Goal: Task Accomplishment & Management: Manage account settings

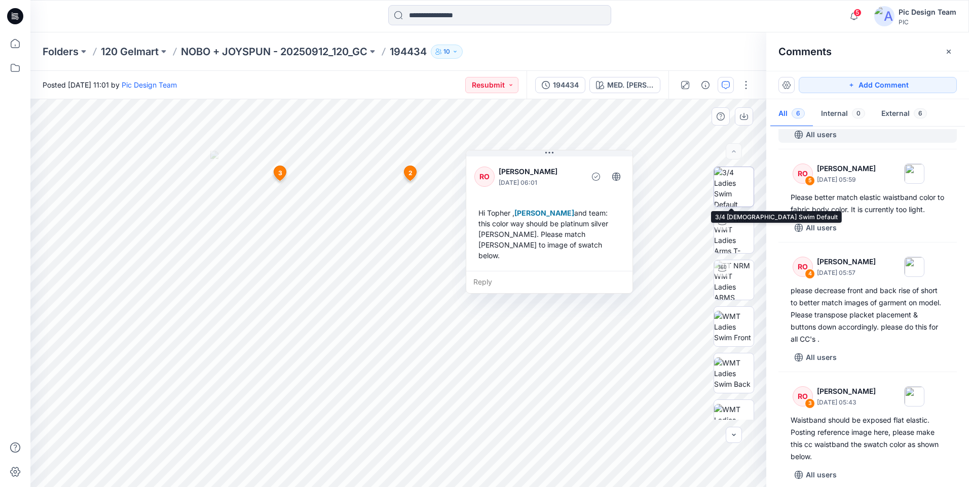
click at [732, 195] on img at bounding box center [734, 187] width 40 height 40
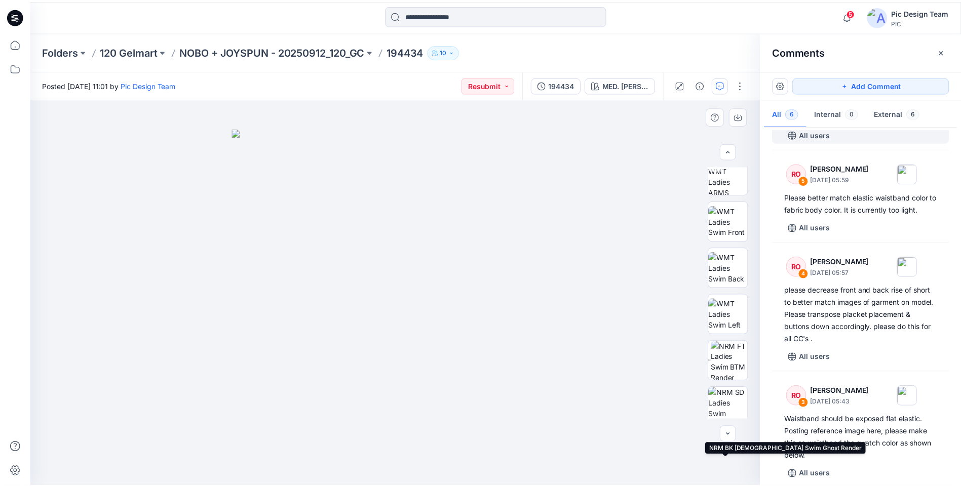
scroll to position [55, 0]
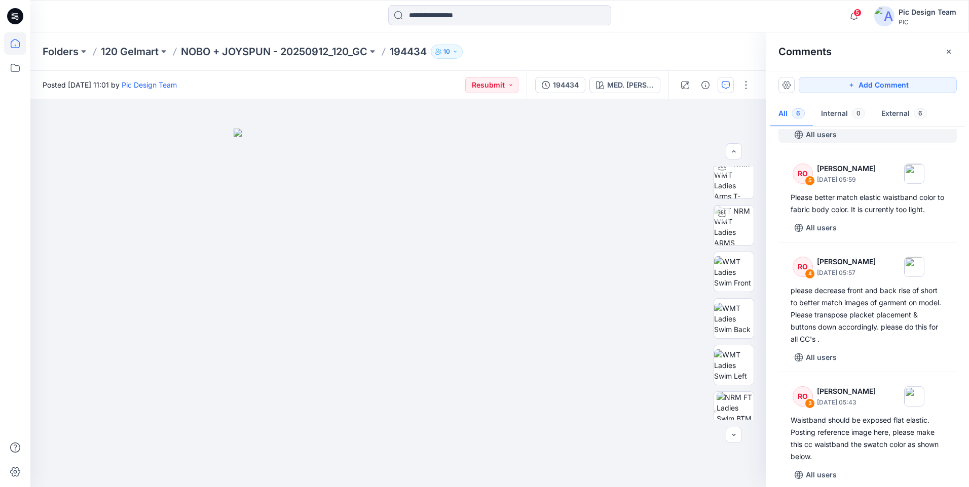
click at [10, 44] on icon at bounding box center [15, 43] width 22 height 22
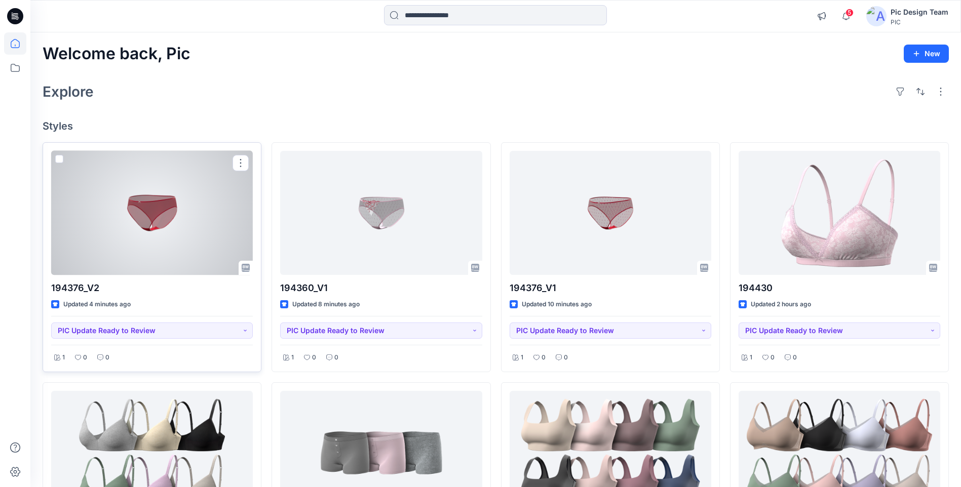
click at [196, 226] on div at bounding box center [152, 213] width 202 height 124
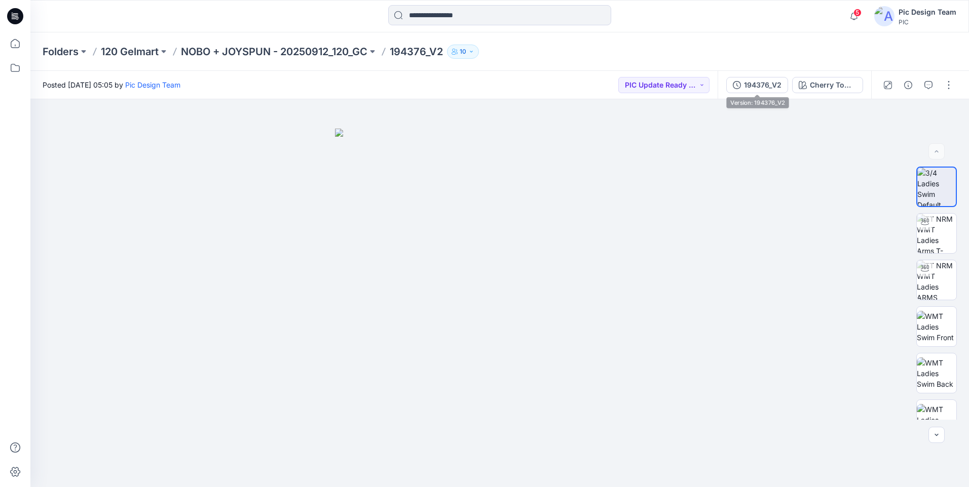
click at [758, 93] on div "194376_V2 Cherry Tomato" at bounding box center [793, 85] width 153 height 28
click at [752, 89] on div "194376_V2" at bounding box center [762, 85] width 37 height 11
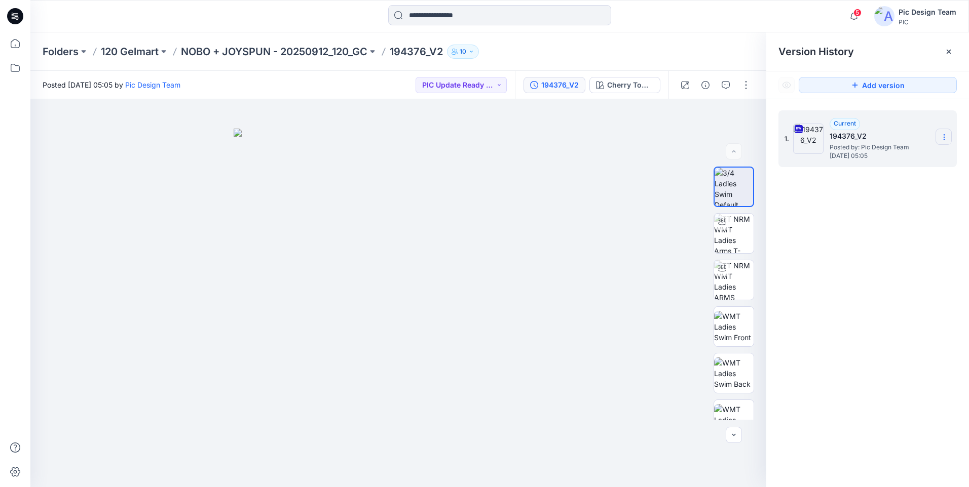
click at [942, 135] on icon at bounding box center [944, 137] width 8 height 8
click at [896, 153] on span "Download Source BW File" at bounding box center [892, 157] width 85 height 12
click at [15, 43] on icon at bounding box center [15, 43] width 22 height 22
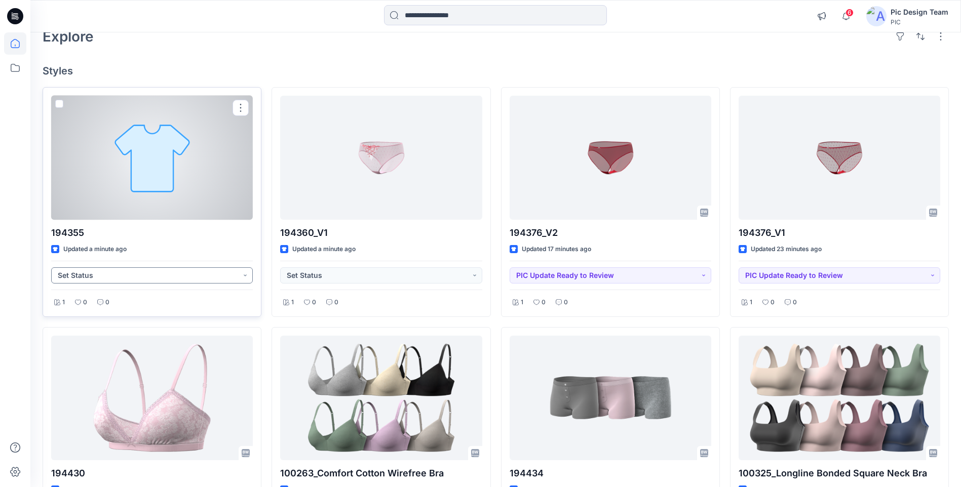
scroll to position [51, 0]
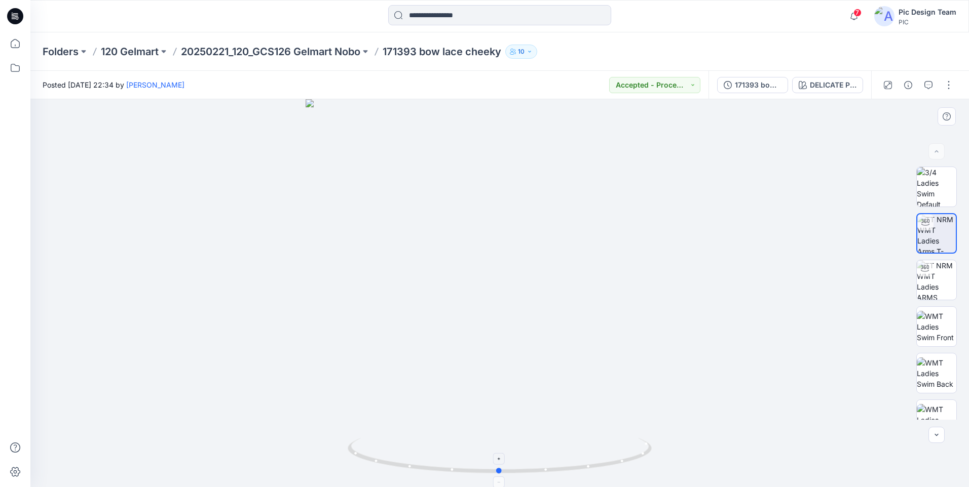
drag, startPoint x: 469, startPoint y: 469, endPoint x: 476, endPoint y: 456, distance: 14.3
click at [476, 456] on icon at bounding box center [501, 457] width 306 height 38
click at [13, 43] on icon at bounding box center [15, 43] width 22 height 22
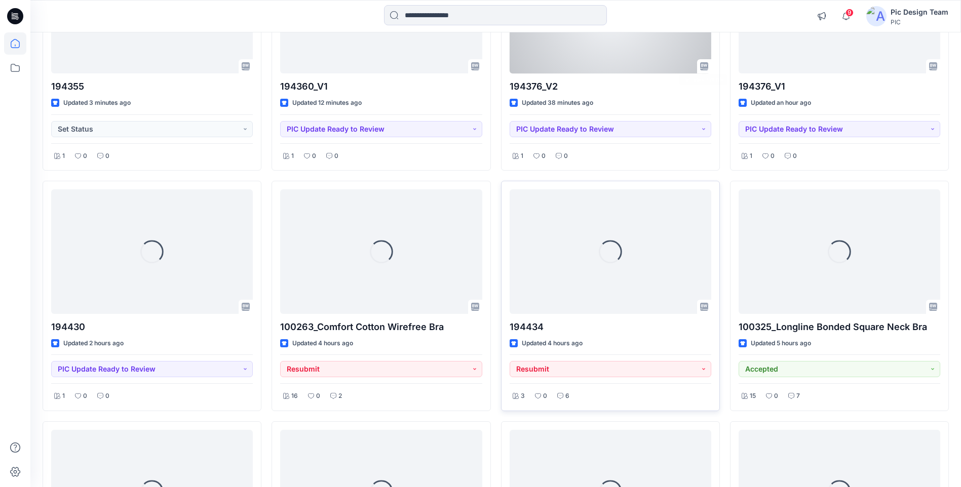
scroll to position [203, 0]
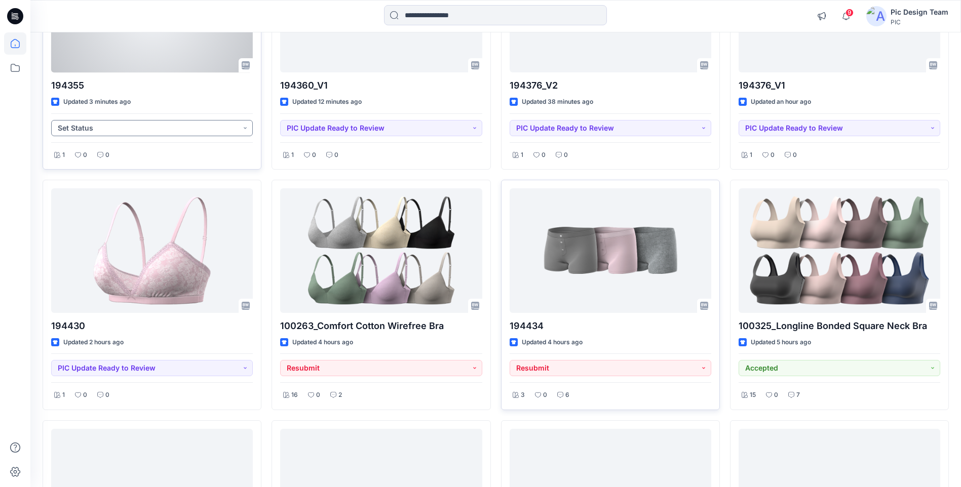
click at [242, 129] on button "Set Status" at bounding box center [152, 128] width 202 height 16
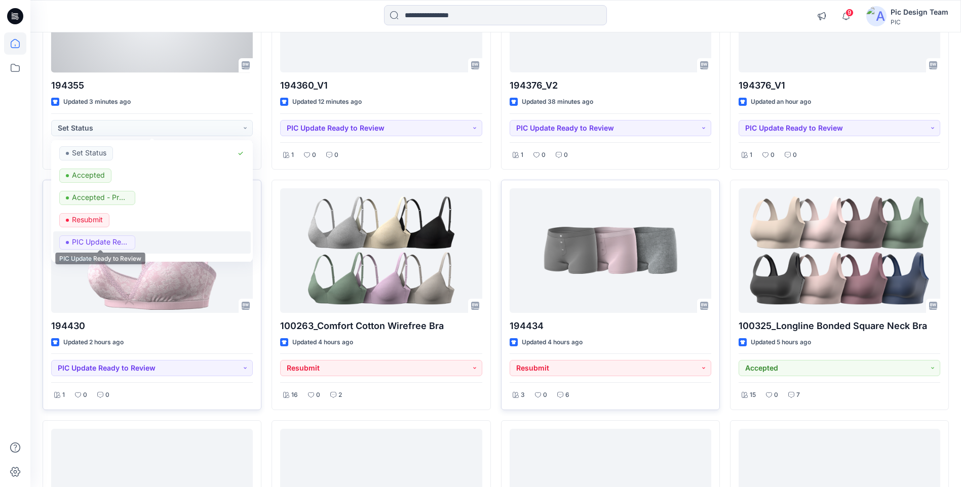
click at [127, 239] on p "PIC Update Ready to Review" at bounding box center [100, 242] width 57 height 13
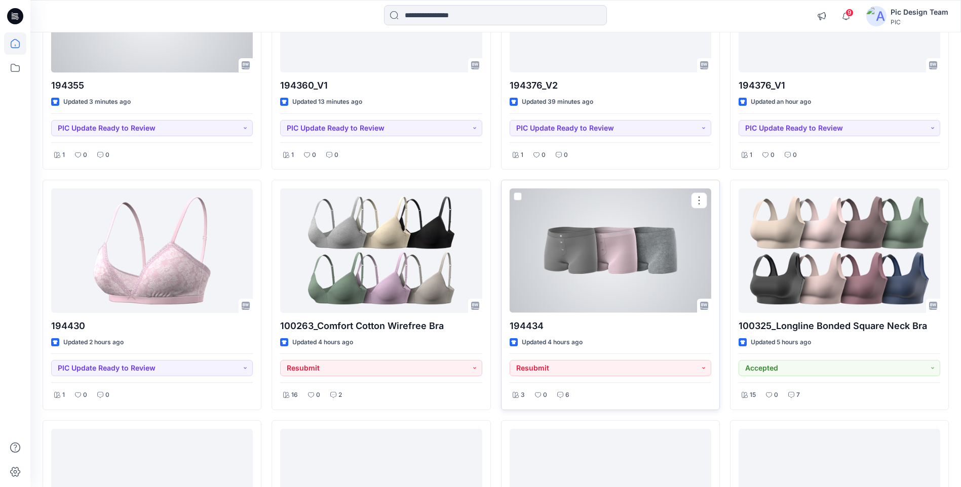
click at [607, 282] on div at bounding box center [611, 250] width 202 height 124
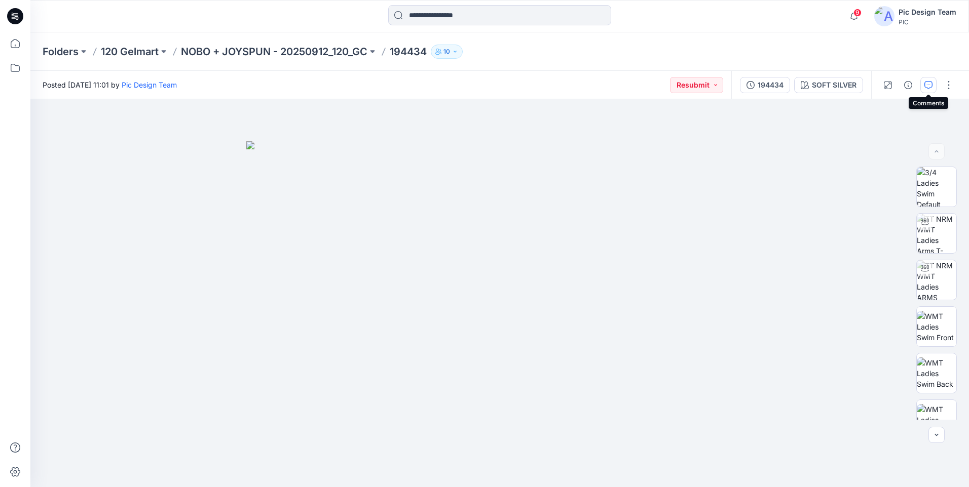
click at [931, 84] on icon "button" at bounding box center [928, 85] width 8 height 8
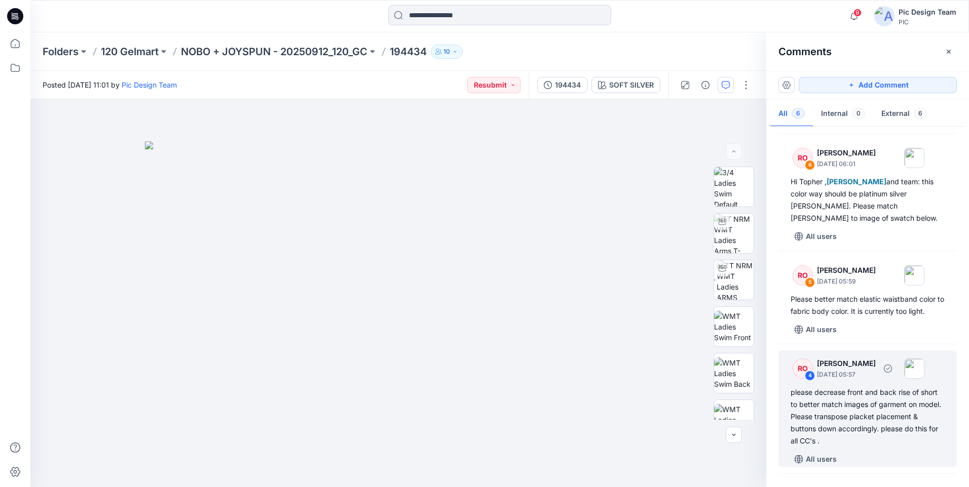
scroll to position [101, 0]
click at [874, 426] on div "please decrease front and back rise of short to better match images of garment …" at bounding box center [867, 416] width 154 height 61
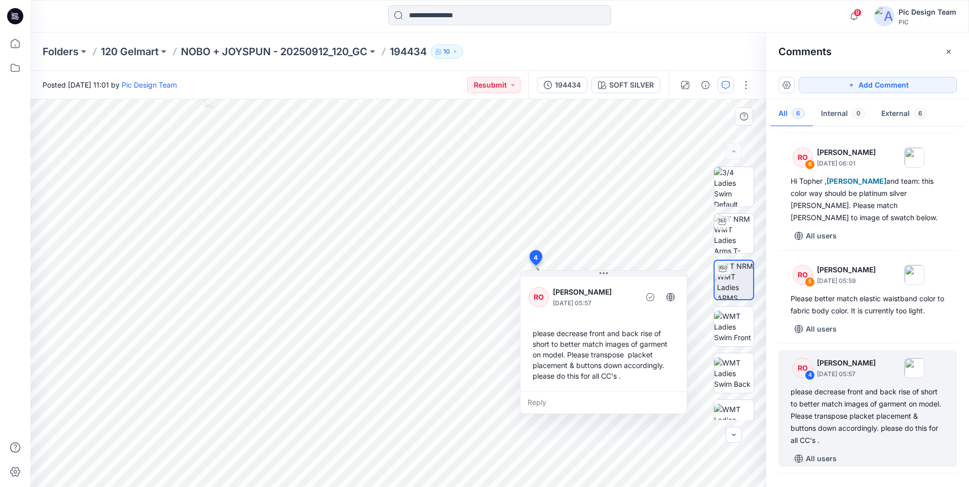
click at [583, 347] on div "please decrease front and back rise of short to better match images of garment …" at bounding box center [603, 354] width 150 height 61
click at [580, 346] on div "please decrease front and back rise of short to better match images of garment …" at bounding box center [601, 353] width 150 height 61
click at [581, 351] on div "please decrease front and back rise of short to better match images of garment …" at bounding box center [599, 352] width 150 height 61
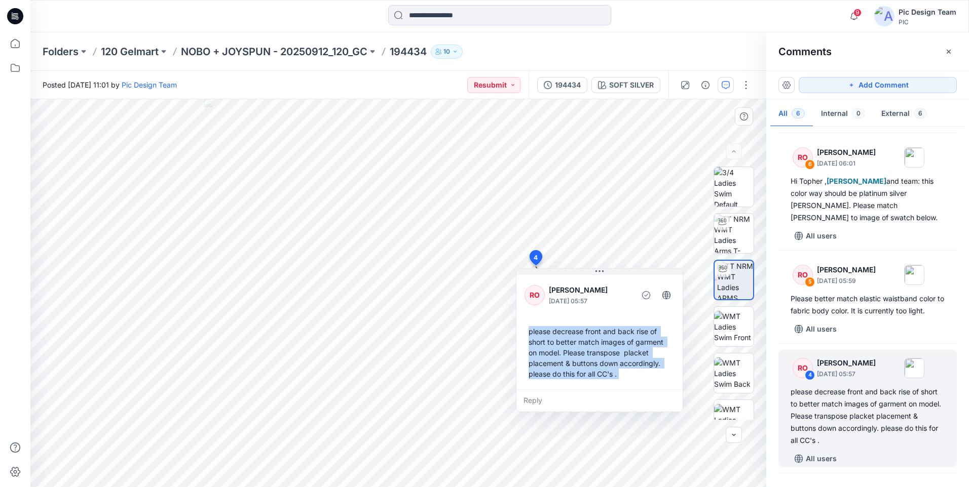
click at [581, 351] on div "please decrease front and back rise of short to better match images of garment …" at bounding box center [599, 352] width 150 height 61
copy div "please decrease front and back rise of short to better match images of garment …"
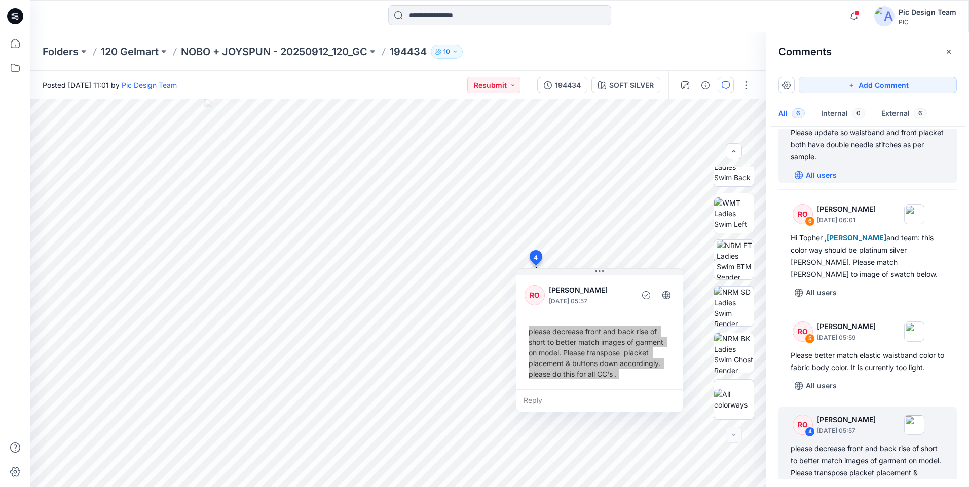
scroll to position [0, 0]
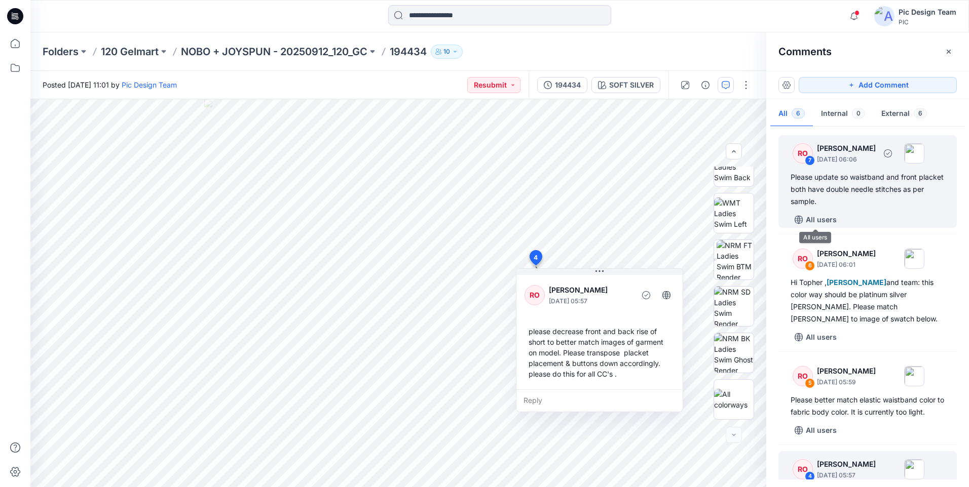
click at [832, 193] on div "Please update so waistband and front placket both have double needle stitches a…" at bounding box center [867, 189] width 154 height 36
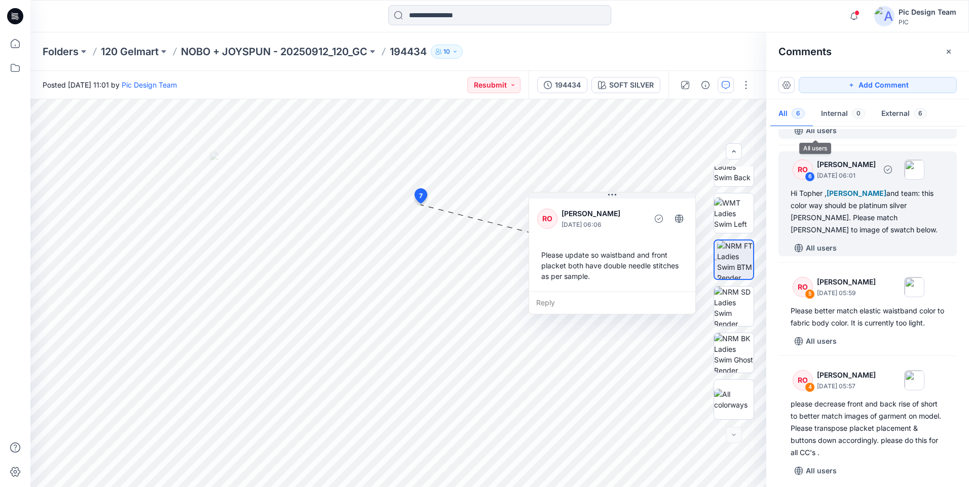
scroll to position [101, 0]
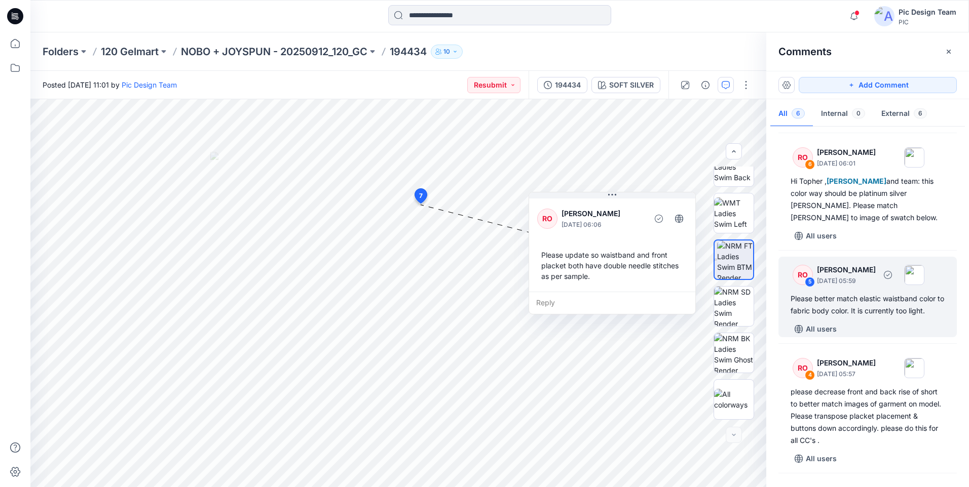
click at [927, 316] on div "Please better match elastic waistband color to fabric body color. It is current…" at bounding box center [867, 305] width 154 height 24
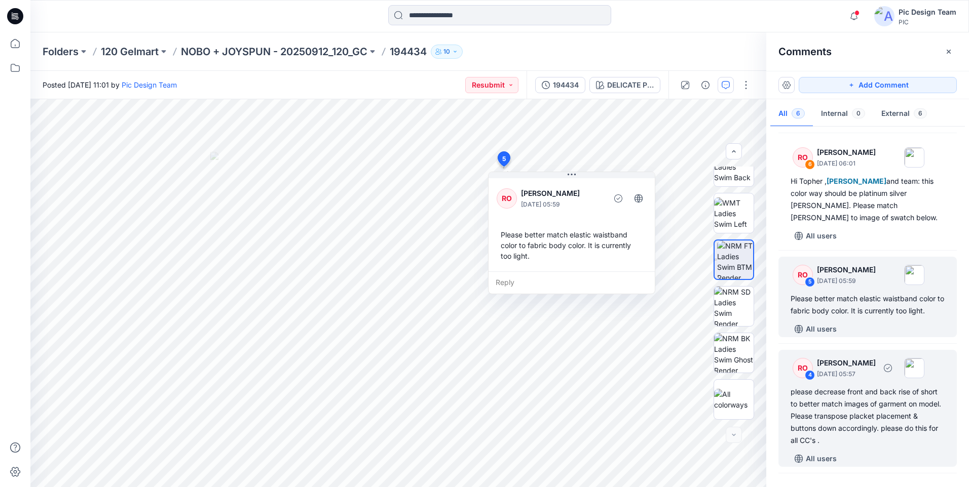
click at [870, 409] on div "please decrease front and back rise of short to better match images of garment …" at bounding box center [867, 416] width 154 height 61
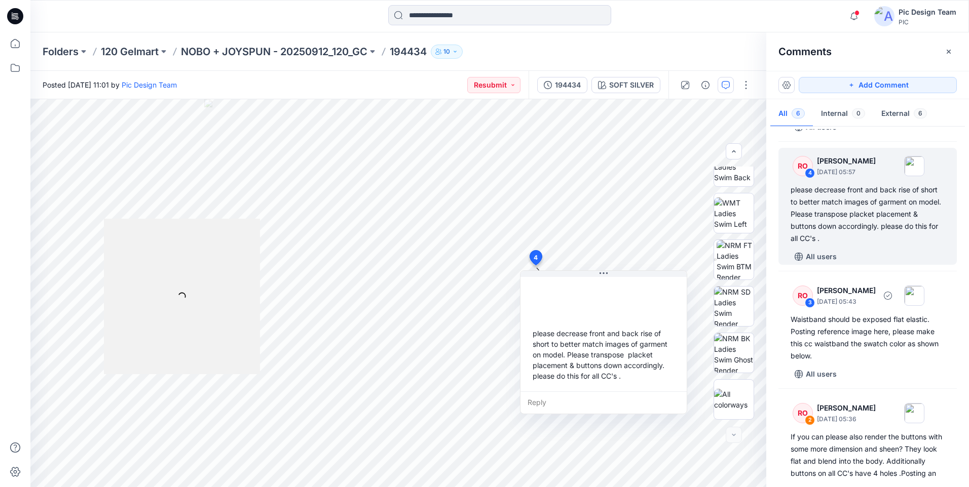
scroll to position [304, 0]
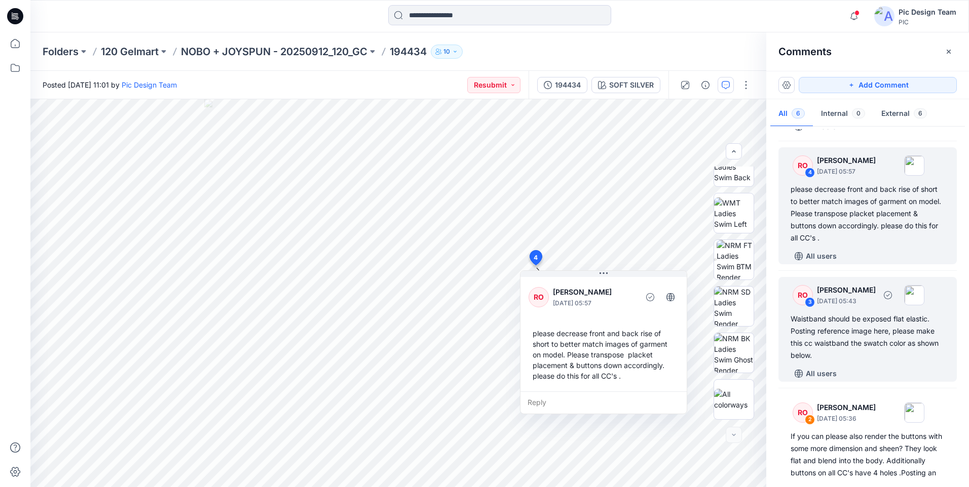
click at [835, 338] on div "Waistband should be exposed flat elastic. Posting reference image here, please …" at bounding box center [867, 337] width 154 height 49
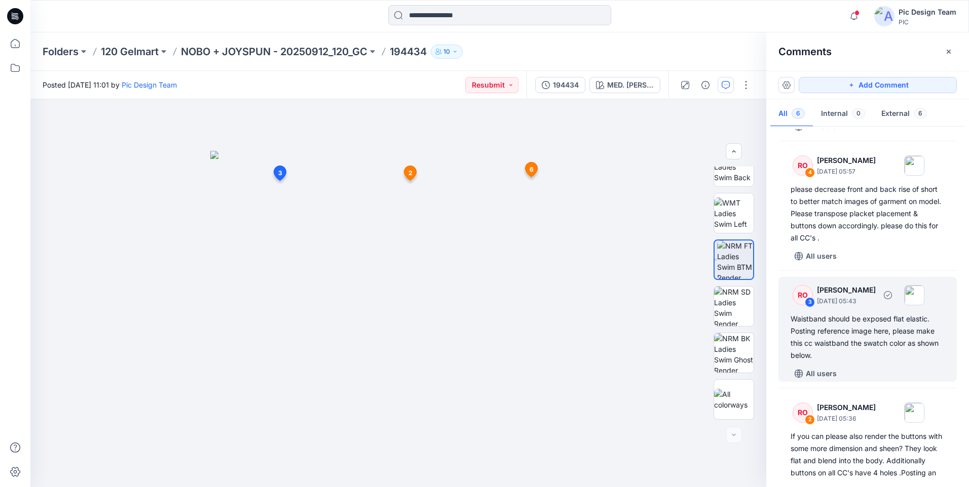
click at [851, 339] on div "Waistband should be exposed flat elastic. Posting reference image here, please …" at bounding box center [867, 337] width 154 height 49
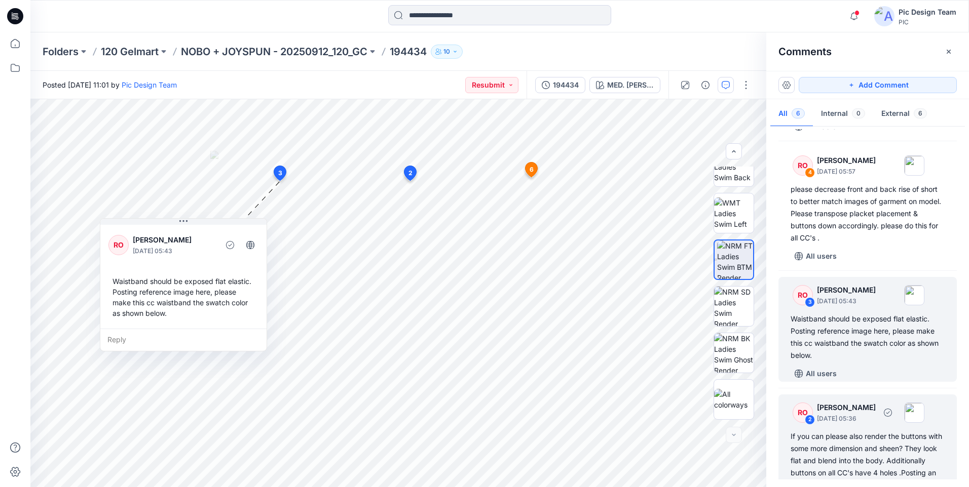
click at [877, 437] on div "If you can please also render the buttons with some more dimension and sheen? T…" at bounding box center [867, 461] width 154 height 61
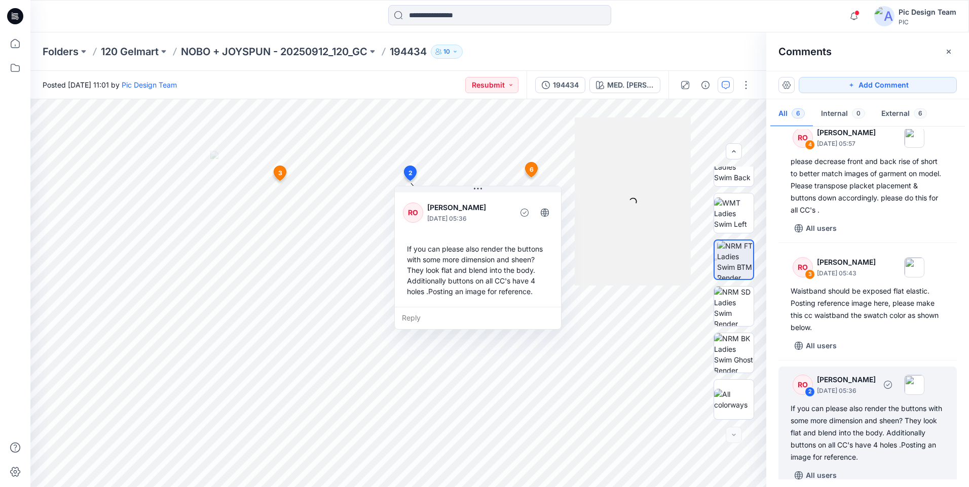
scroll to position [336, 0]
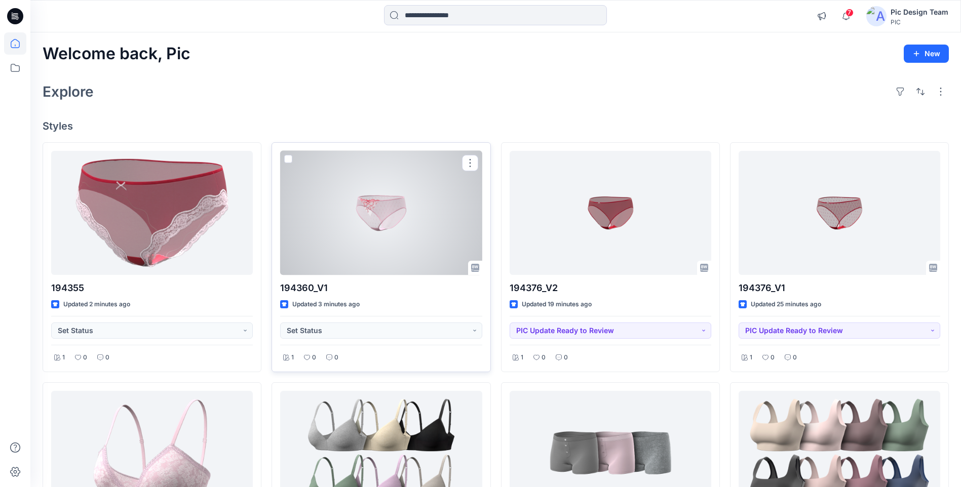
click at [373, 184] on div at bounding box center [381, 213] width 202 height 124
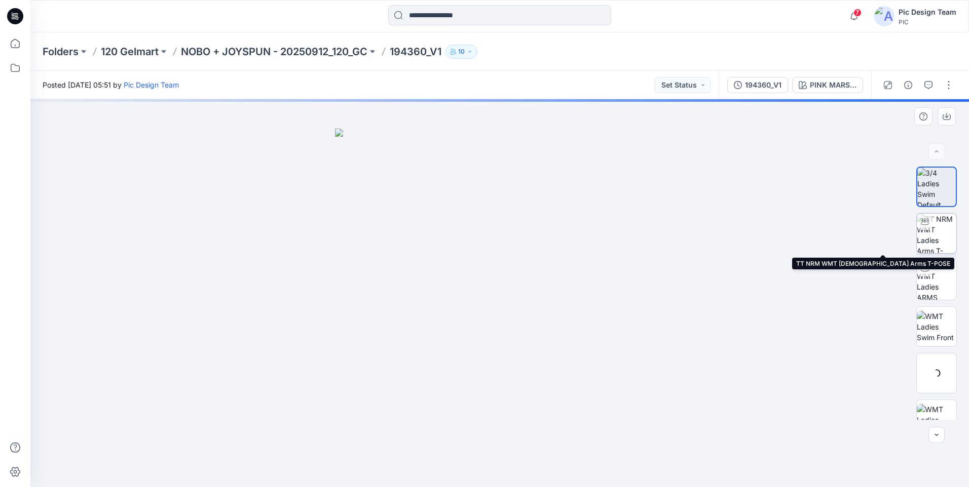
click at [936, 238] on div at bounding box center [936, 233] width 41 height 41
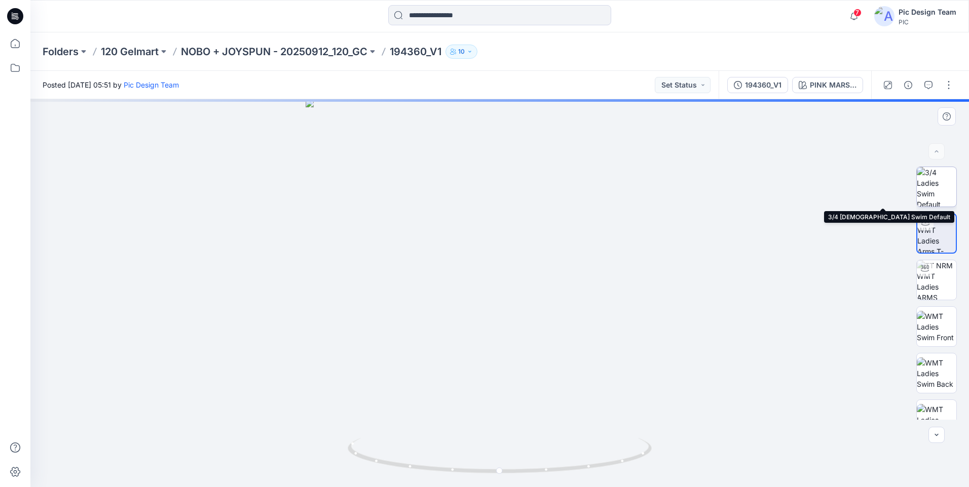
click at [929, 196] on img at bounding box center [936, 187] width 40 height 40
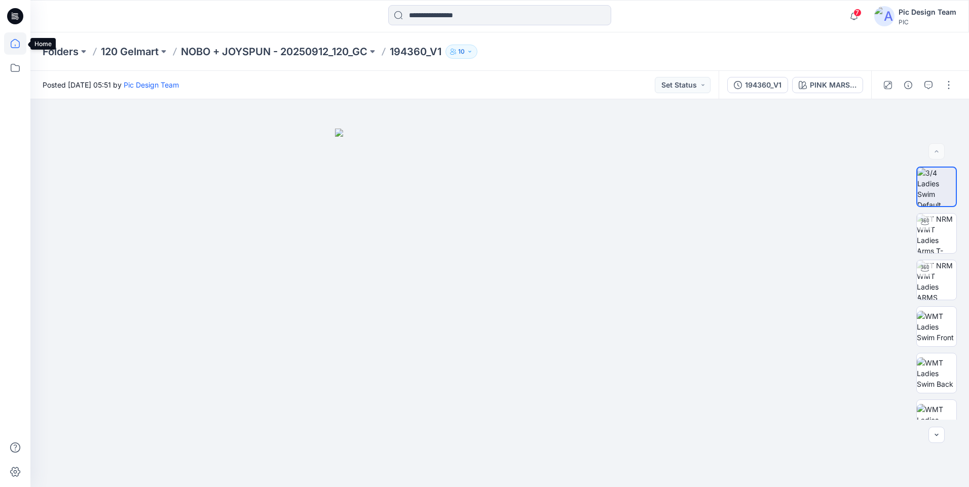
click at [10, 40] on icon at bounding box center [15, 43] width 22 height 22
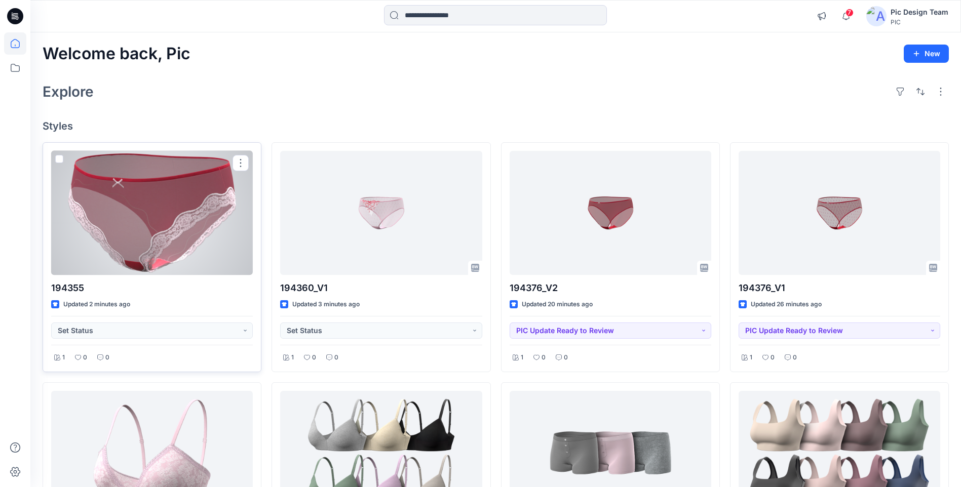
click at [147, 181] on div at bounding box center [152, 213] width 202 height 124
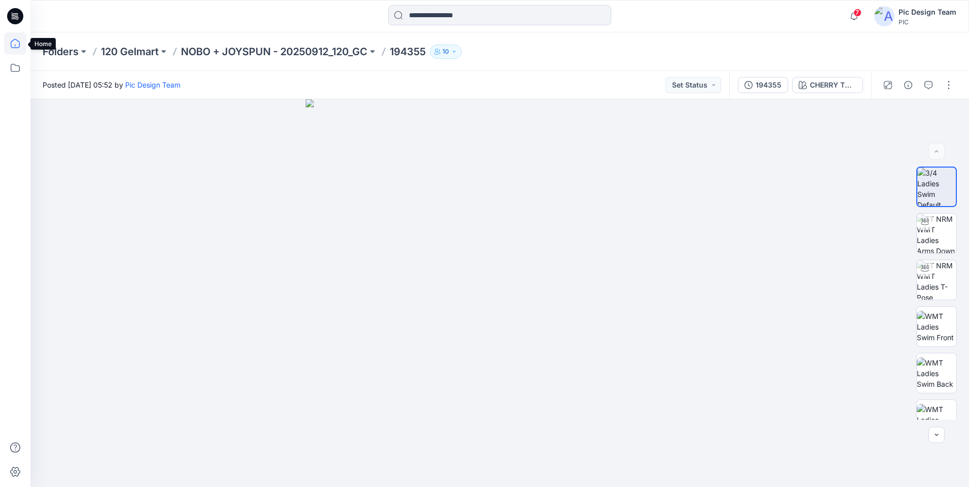
click at [9, 41] on icon at bounding box center [15, 43] width 22 height 22
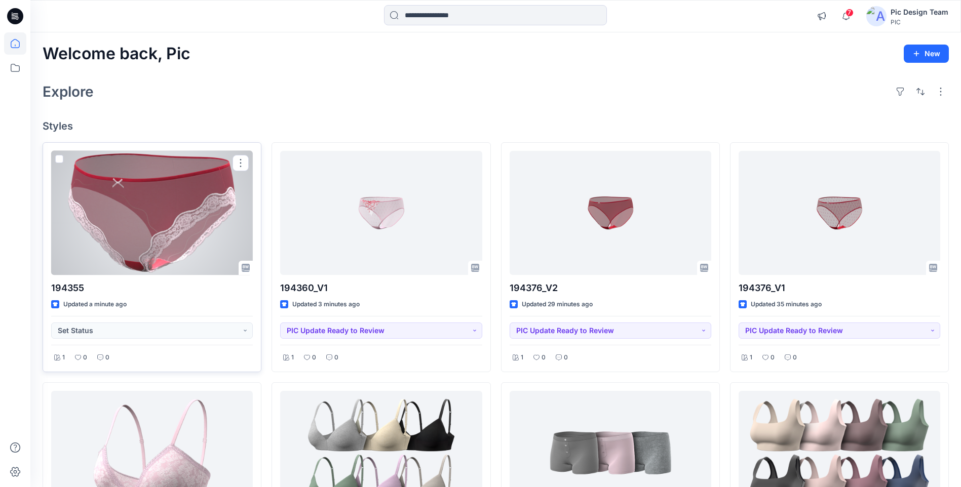
click at [181, 239] on div at bounding box center [152, 213] width 202 height 124
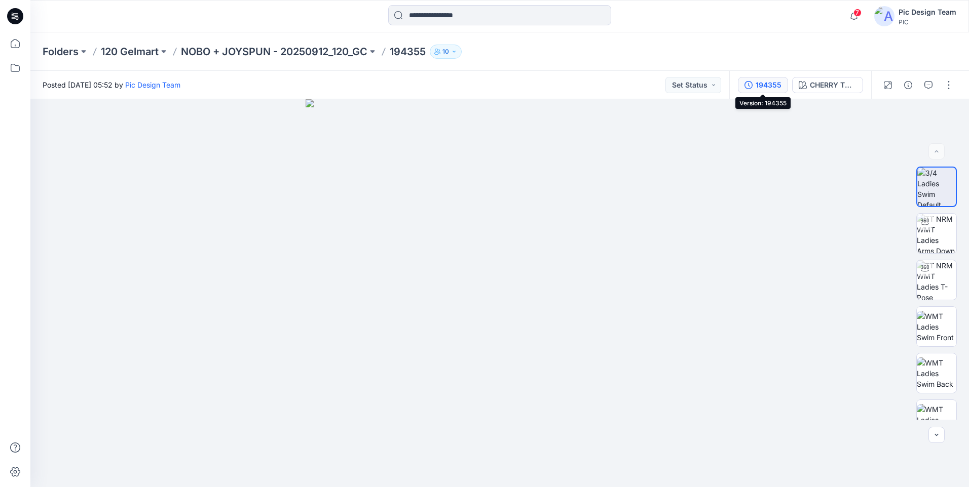
click at [772, 86] on div "194355" at bounding box center [768, 85] width 26 height 11
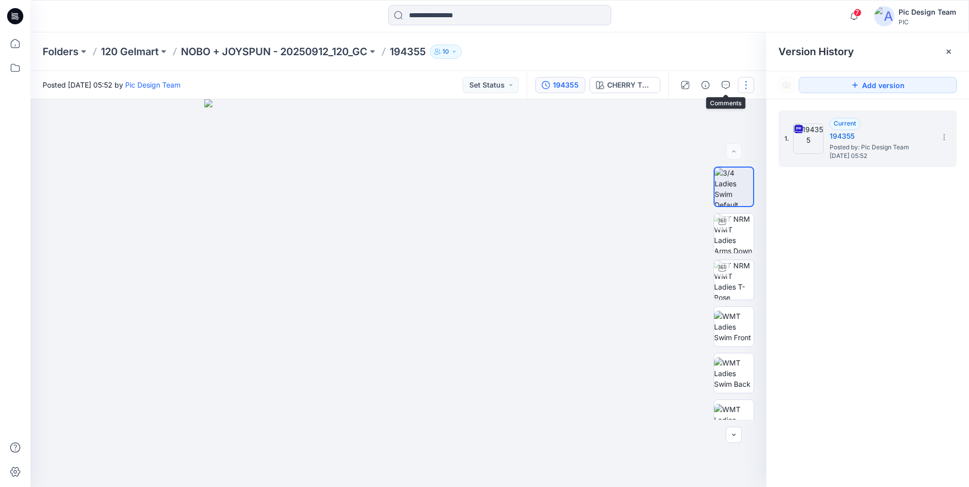
click at [743, 83] on button "button" at bounding box center [746, 85] width 16 height 16
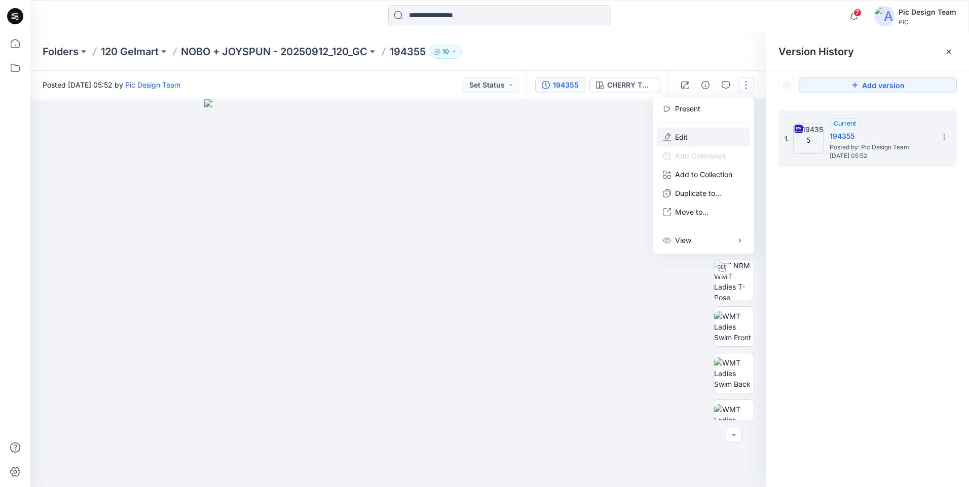
click at [683, 131] on button "Edit" at bounding box center [703, 137] width 93 height 19
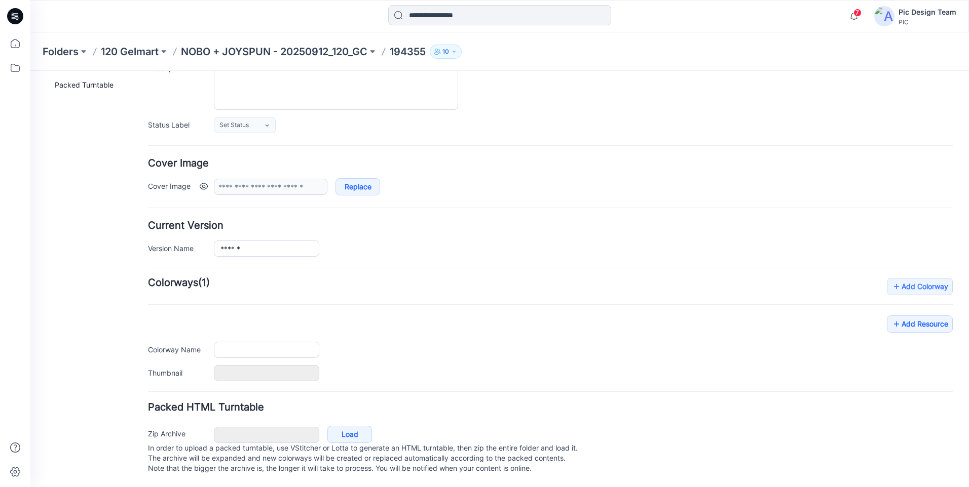
type input "******"
type input "**********"
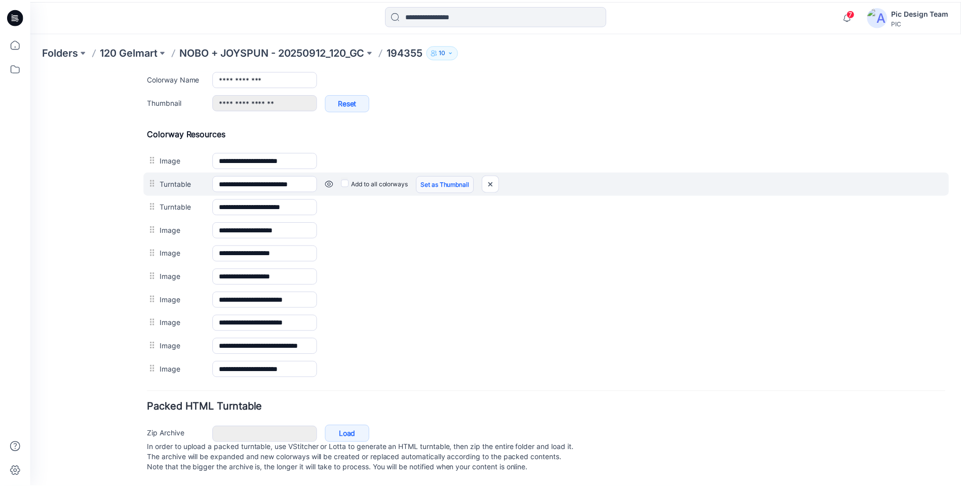
scroll to position [443, 0]
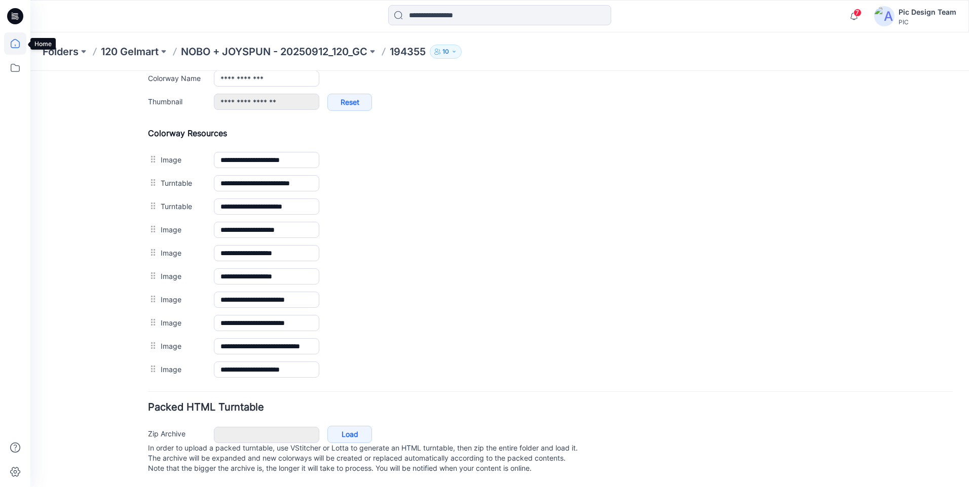
click at [16, 51] on icon at bounding box center [15, 43] width 22 height 22
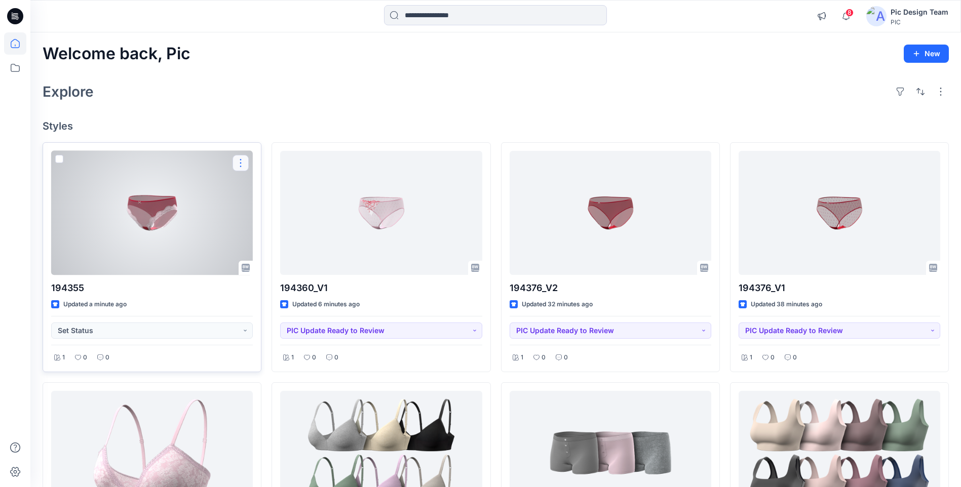
click at [238, 159] on button "button" at bounding box center [241, 163] width 16 height 16
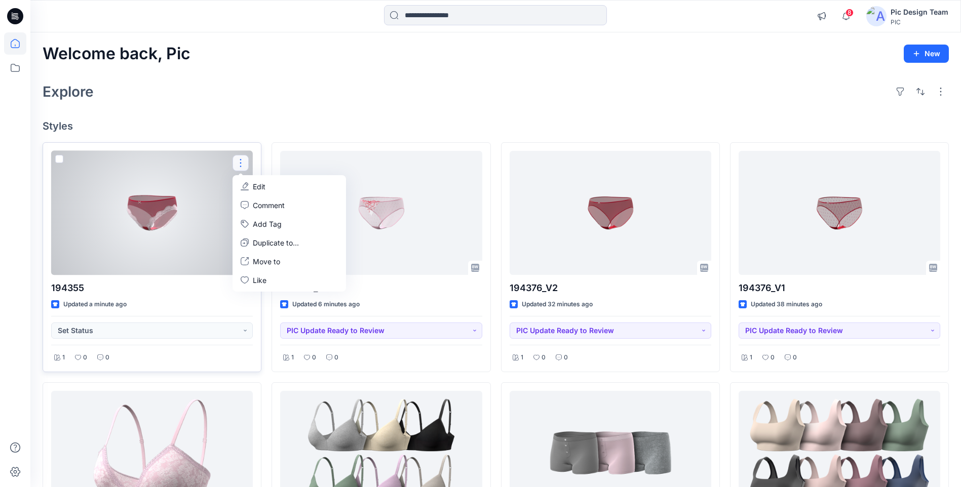
click at [255, 185] on p "Edit" at bounding box center [259, 186] width 13 height 11
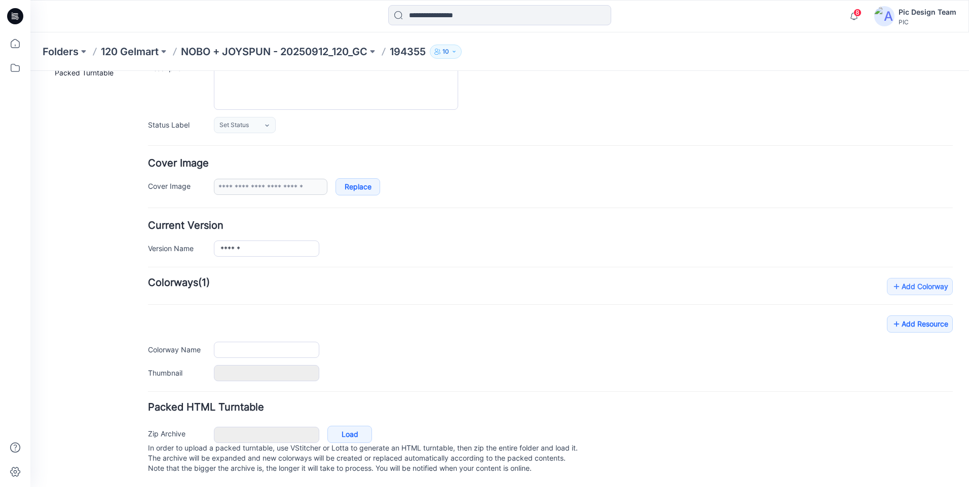
type input "******"
type input "**********"
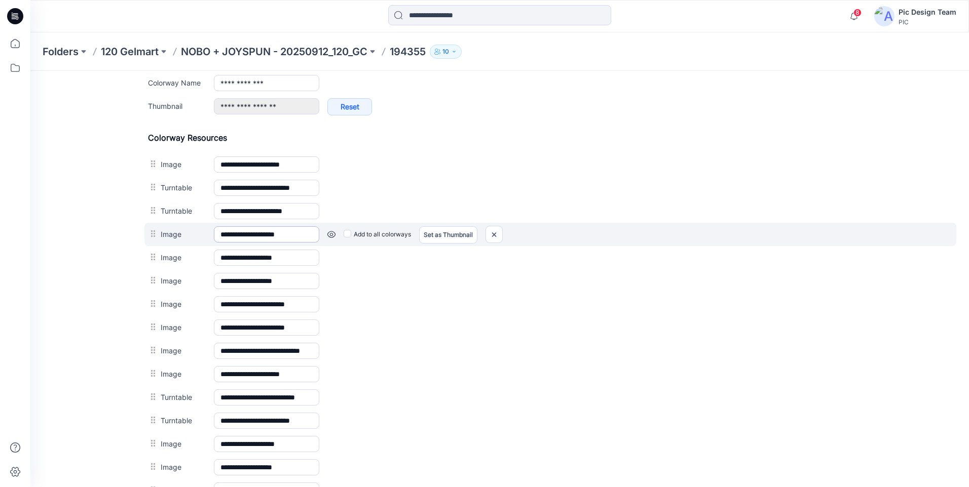
scroll to position [424, 0]
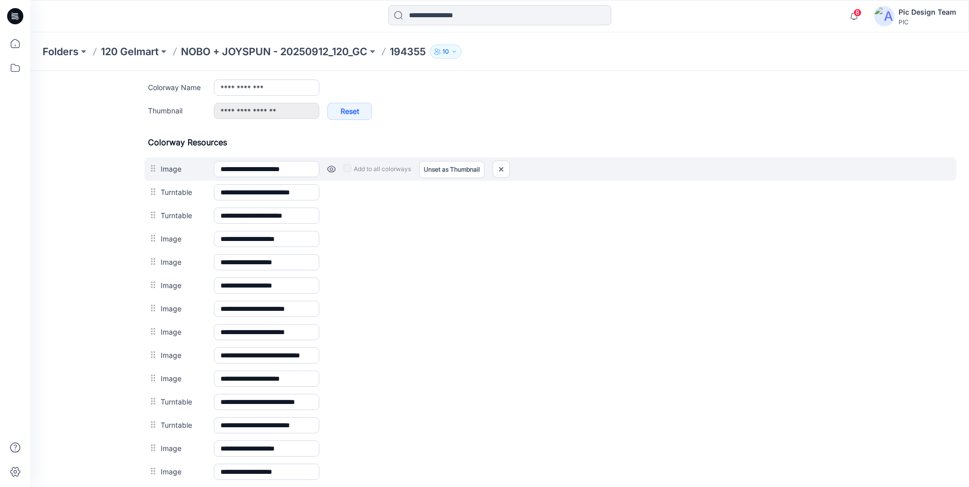
click at [154, 169] on div at bounding box center [154, 168] width 13 height 15
click at [172, 171] on label "Image" at bounding box center [182, 168] width 43 height 11
click at [214, 171] on input "**********" at bounding box center [266, 169] width 105 height 16
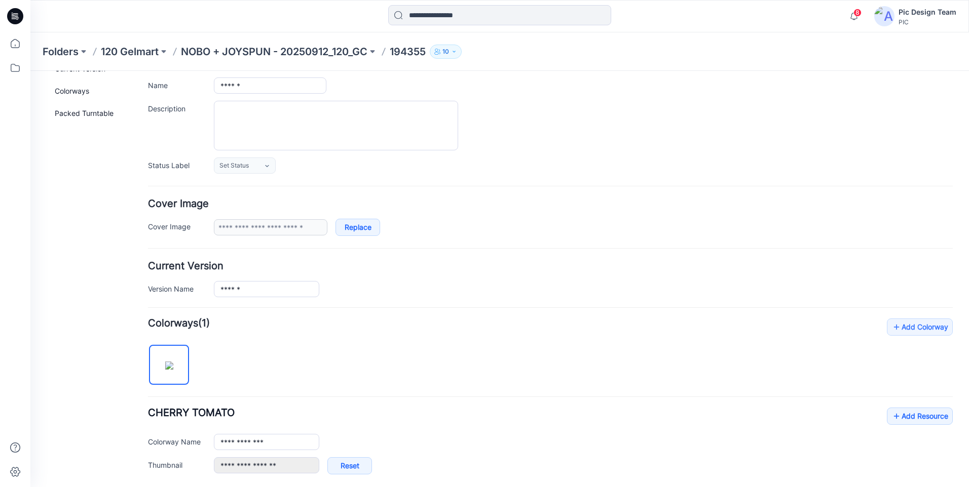
scroll to position [0, 0]
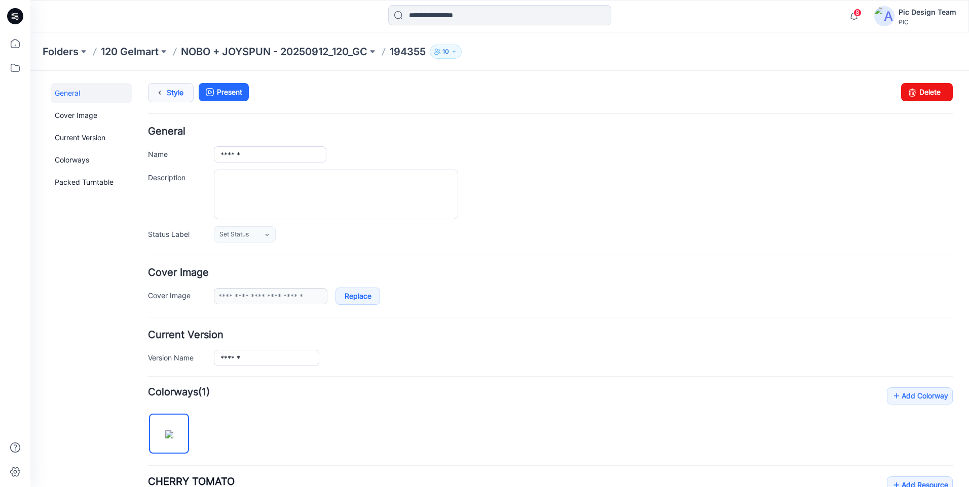
click at [175, 91] on link "Style" at bounding box center [171, 92] width 46 height 19
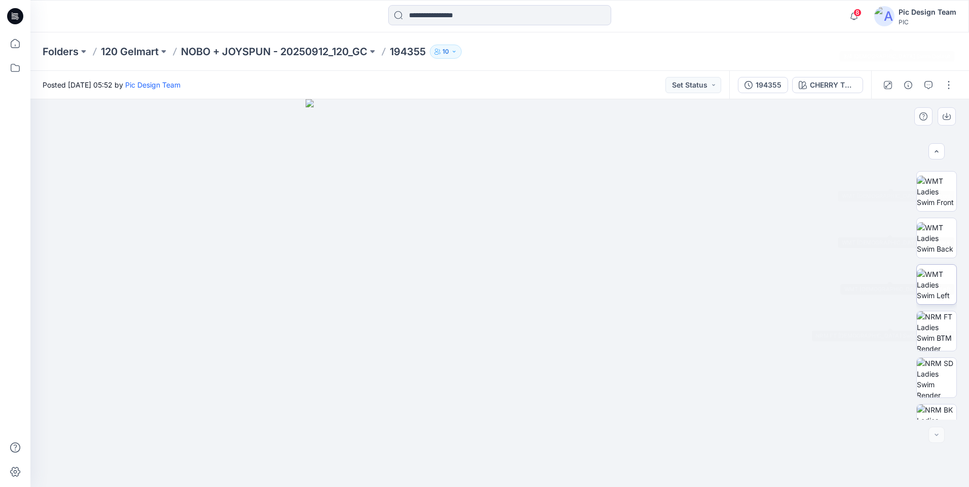
scroll to position [580, 0]
click at [947, 87] on button "button" at bounding box center [948, 85] width 16 height 16
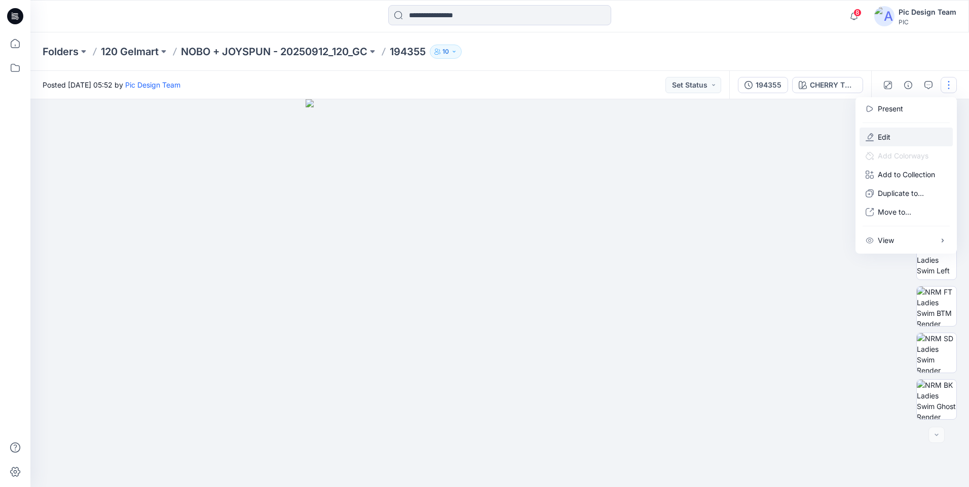
click at [907, 131] on button "Edit" at bounding box center [905, 137] width 93 height 19
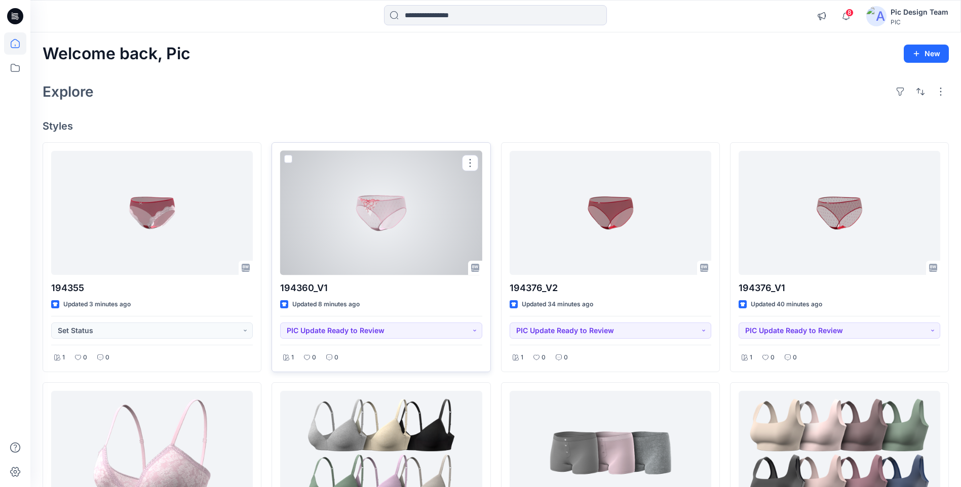
click at [297, 222] on div at bounding box center [381, 213] width 202 height 124
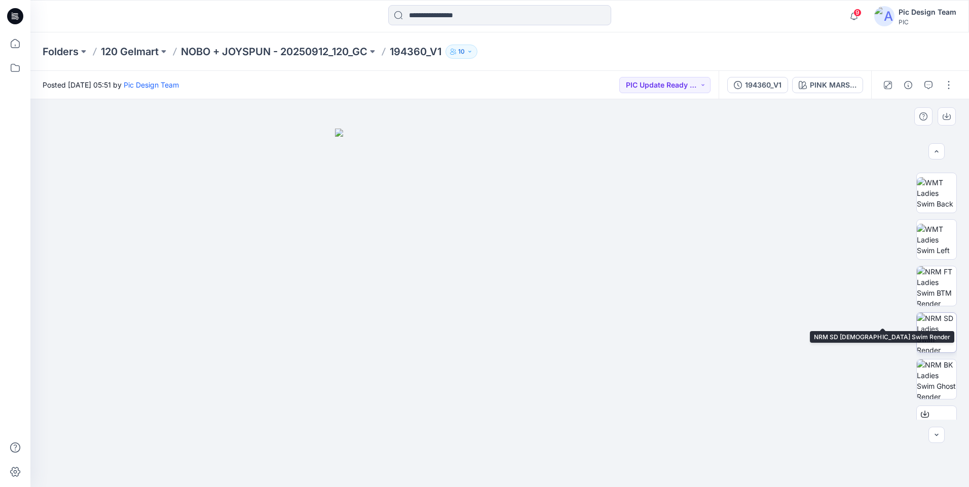
scroll to position [207, 0]
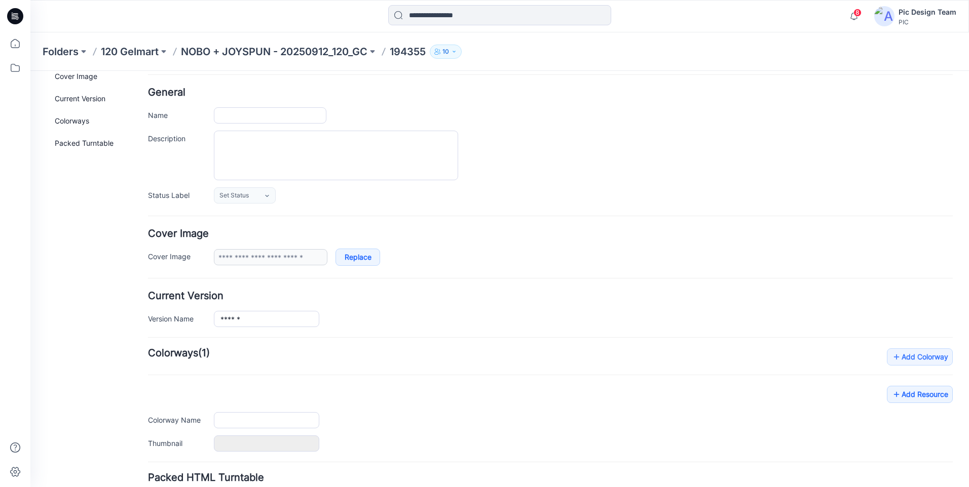
type input "******"
type input "**********"
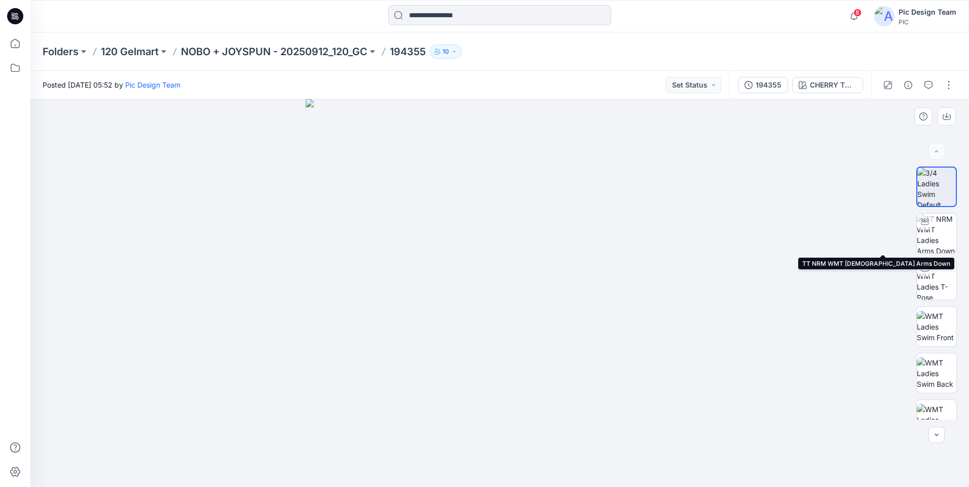
drag, startPoint x: 947, startPoint y: 230, endPoint x: 849, endPoint y: 222, distance: 98.1
click at [849, 222] on div at bounding box center [499, 293] width 938 height 388
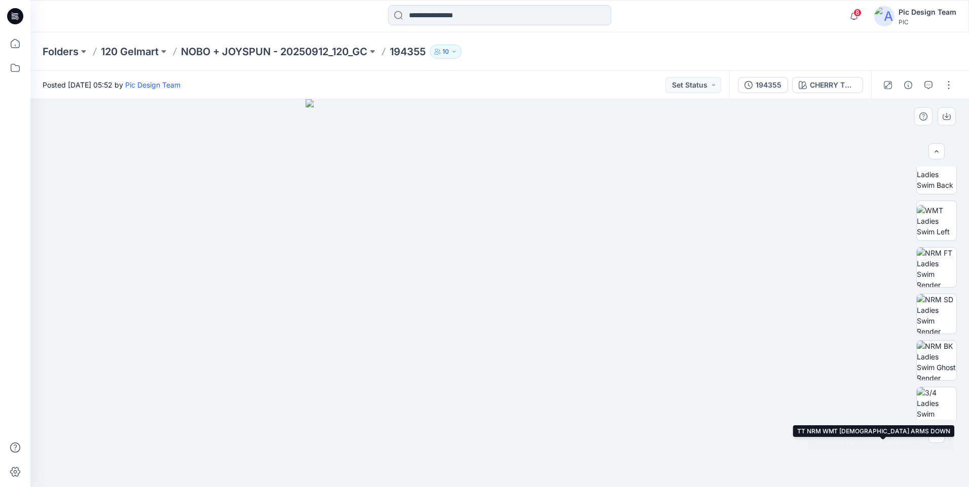
scroll to position [51, 0]
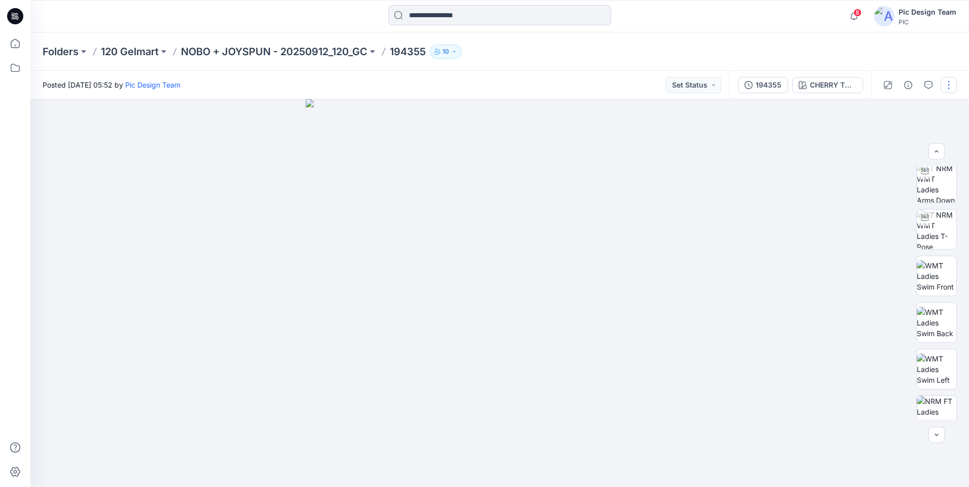
click at [949, 84] on button "button" at bounding box center [948, 85] width 16 height 16
click at [889, 135] on p "Edit" at bounding box center [883, 137] width 13 height 11
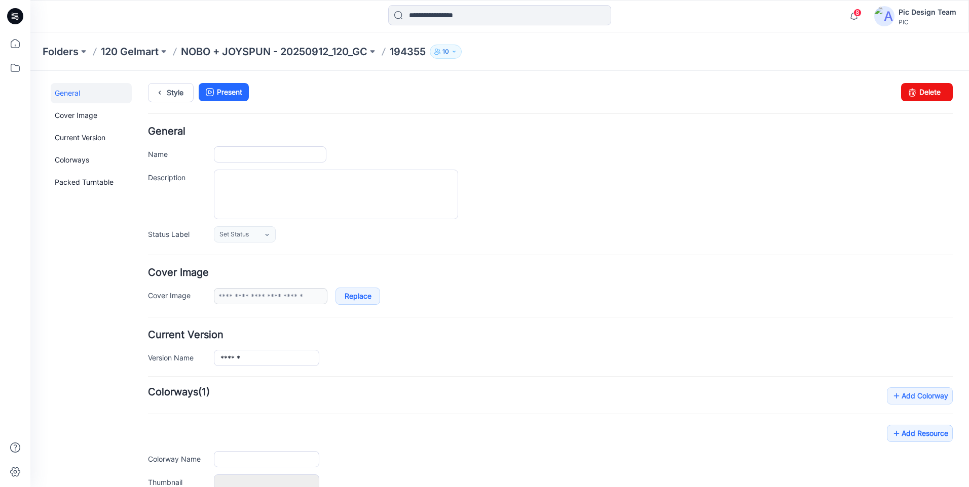
type input "******"
type input "**********"
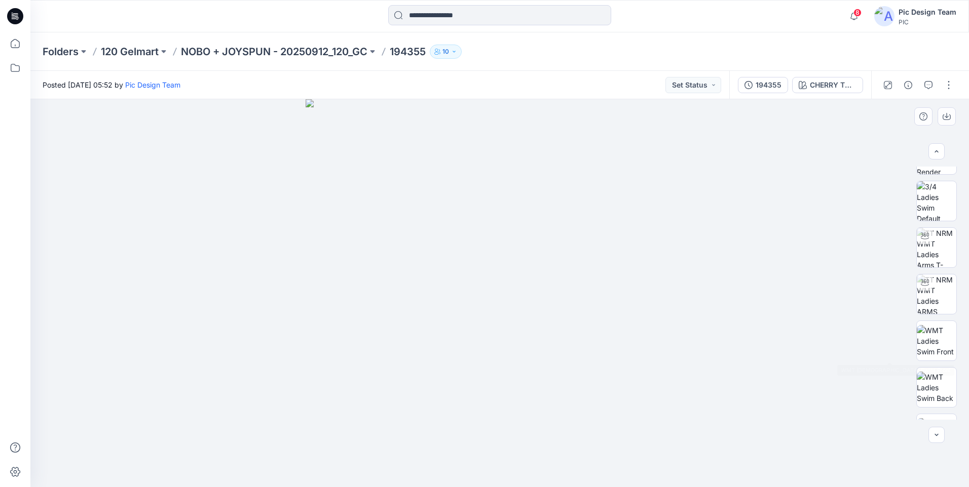
scroll to position [355, 0]
click at [948, 79] on button "button" at bounding box center [948, 85] width 16 height 16
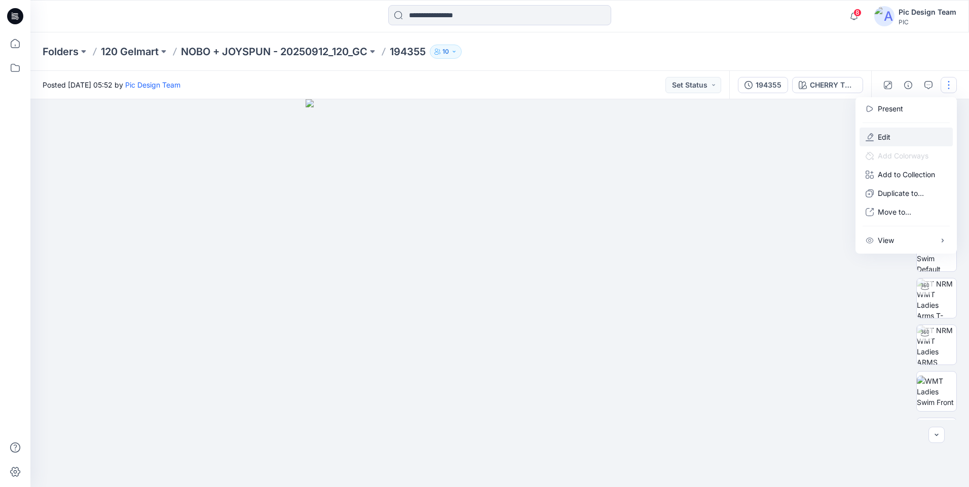
click at [890, 138] on p "Edit" at bounding box center [883, 137] width 13 height 11
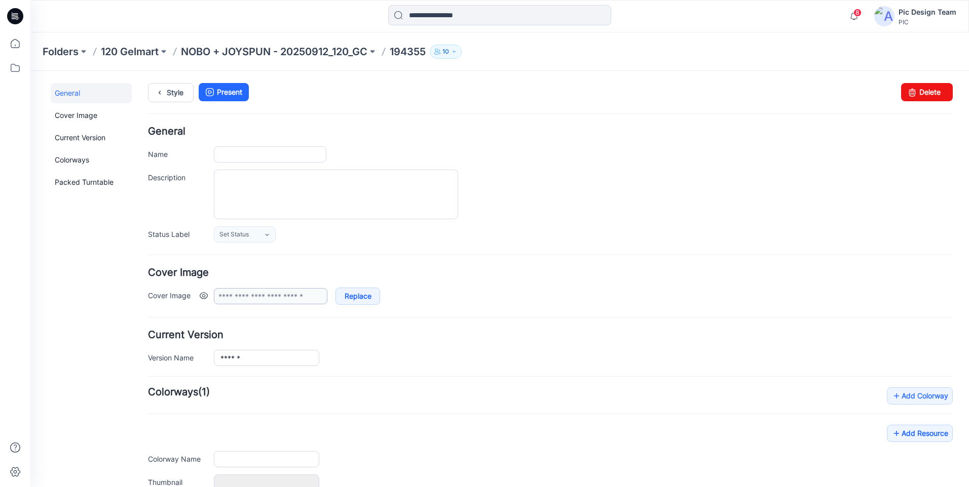
type input "******"
type input "**********"
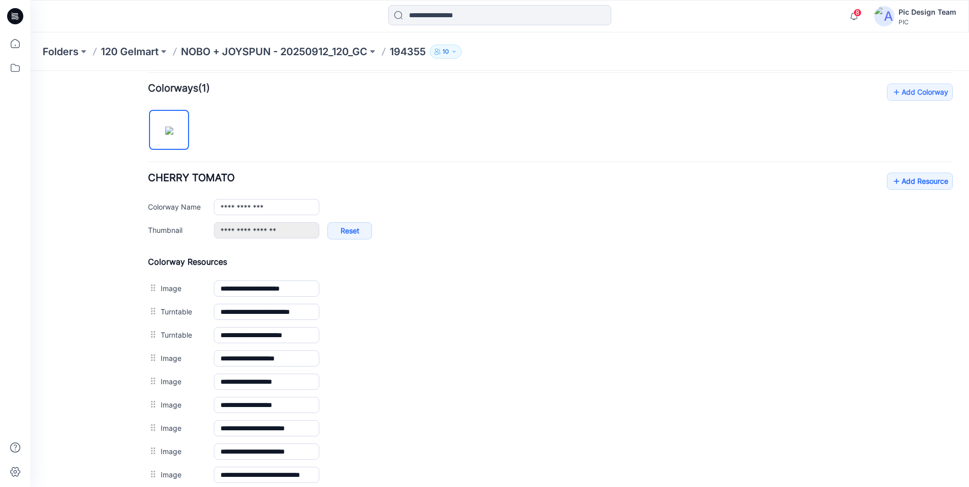
scroll to position [355, 0]
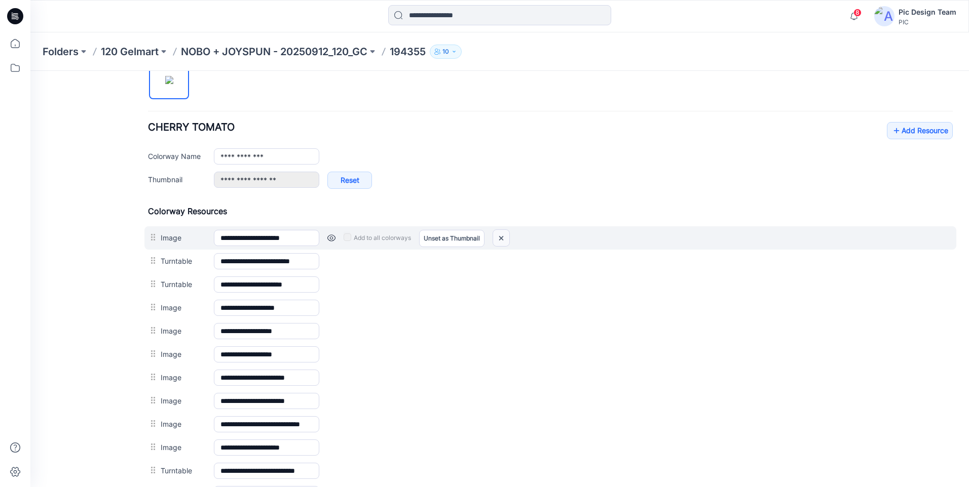
drag, startPoint x: 499, startPoint y: 238, endPoint x: 563, endPoint y: 118, distance: 136.4
click at [499, 238] on img at bounding box center [501, 238] width 16 height 17
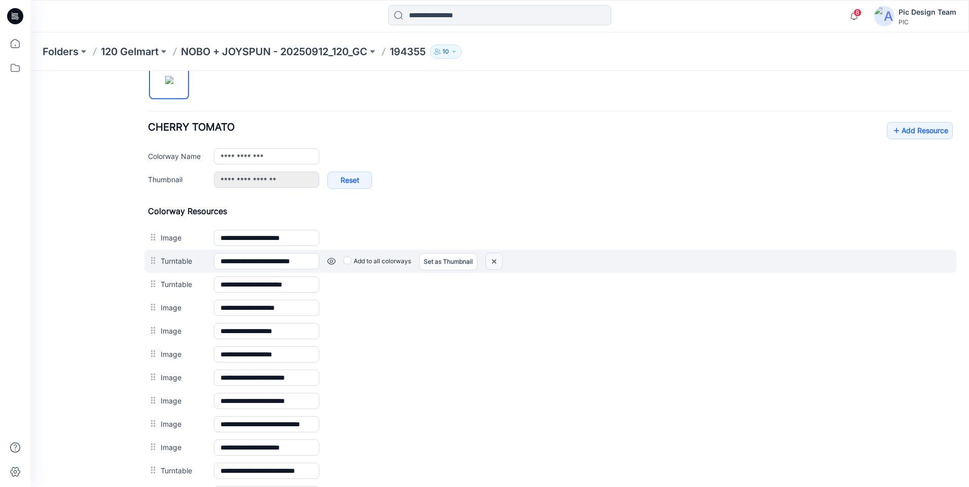
click at [496, 265] on img at bounding box center [494, 261] width 16 height 17
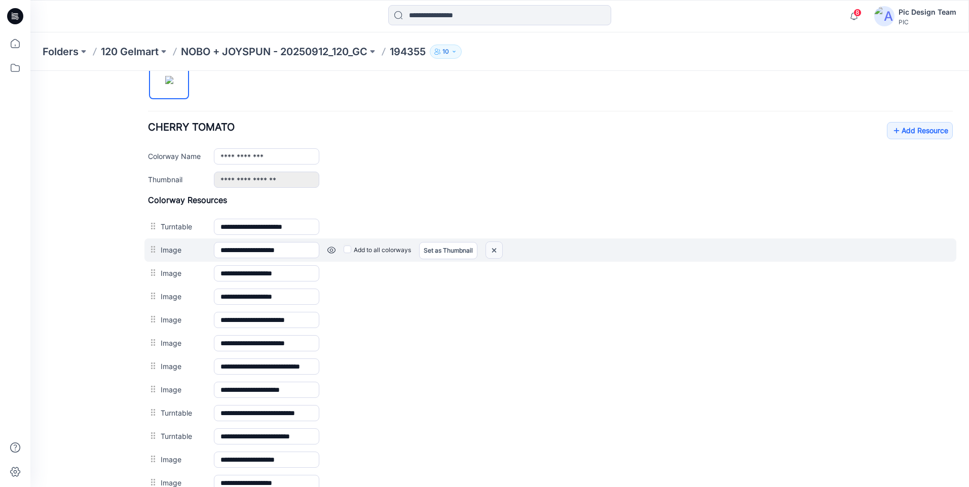
drag, startPoint x: 493, startPoint y: 252, endPoint x: 561, endPoint y: 116, distance: 151.8
click at [493, 252] on img at bounding box center [494, 250] width 16 height 17
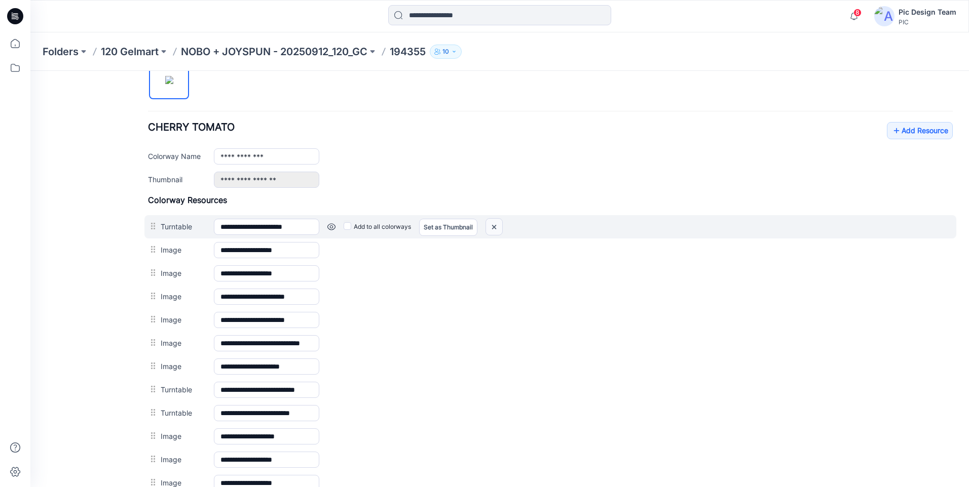
click at [492, 230] on img at bounding box center [494, 227] width 16 height 17
drag, startPoint x: 496, startPoint y: 229, endPoint x: 560, endPoint y: 114, distance: 130.8
click at [496, 229] on img at bounding box center [494, 227] width 16 height 17
drag, startPoint x: 500, startPoint y: 230, endPoint x: 560, endPoint y: 116, distance: 129.2
click at [500, 230] on img at bounding box center [494, 227] width 16 height 17
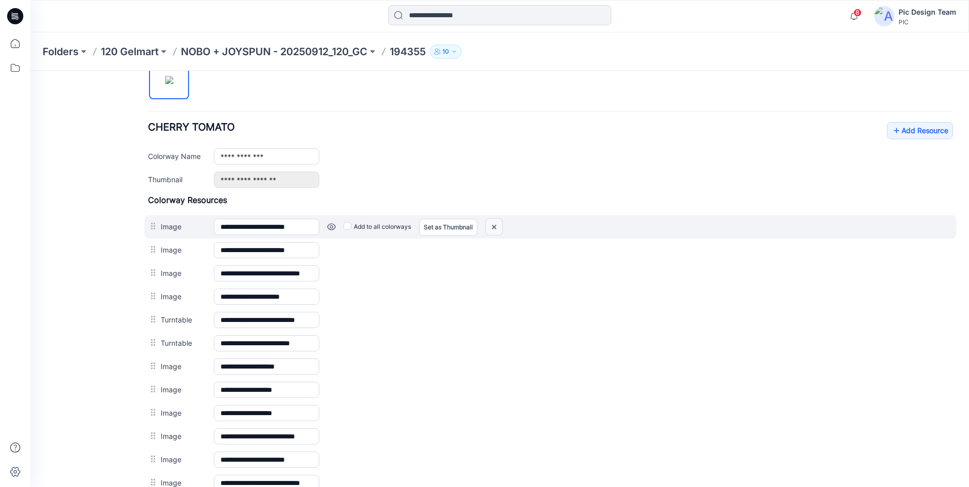
drag, startPoint x: 500, startPoint y: 223, endPoint x: 566, endPoint y: 111, distance: 130.6
click at [500, 223] on img at bounding box center [494, 227] width 16 height 17
drag, startPoint x: 500, startPoint y: 225, endPoint x: 557, endPoint y: 118, distance: 121.9
click at [500, 225] on img at bounding box center [494, 227] width 16 height 17
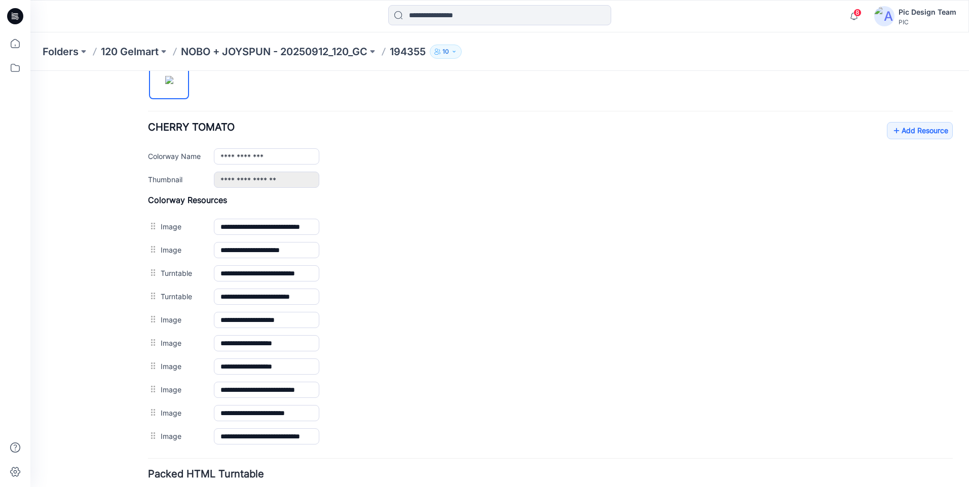
click at [30, 71] on img at bounding box center [30, 71] width 0 height 0
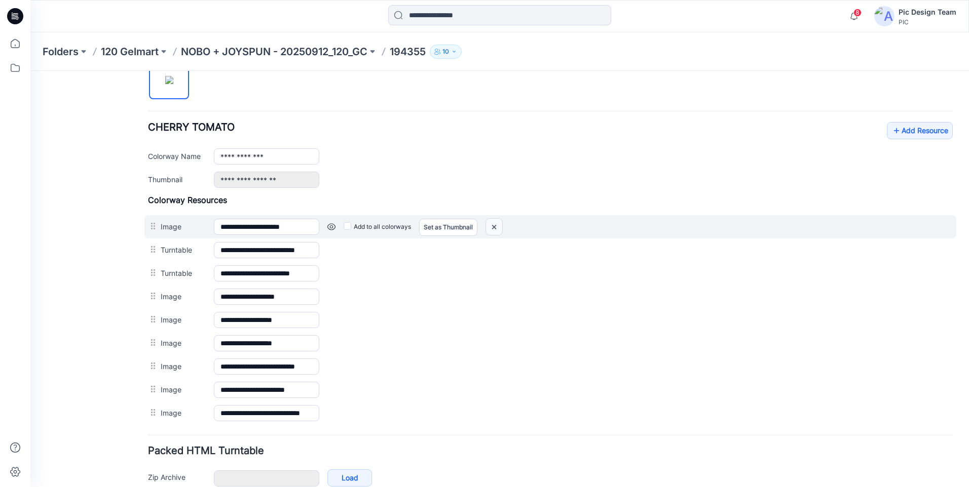
click at [495, 229] on img at bounding box center [494, 227] width 16 height 17
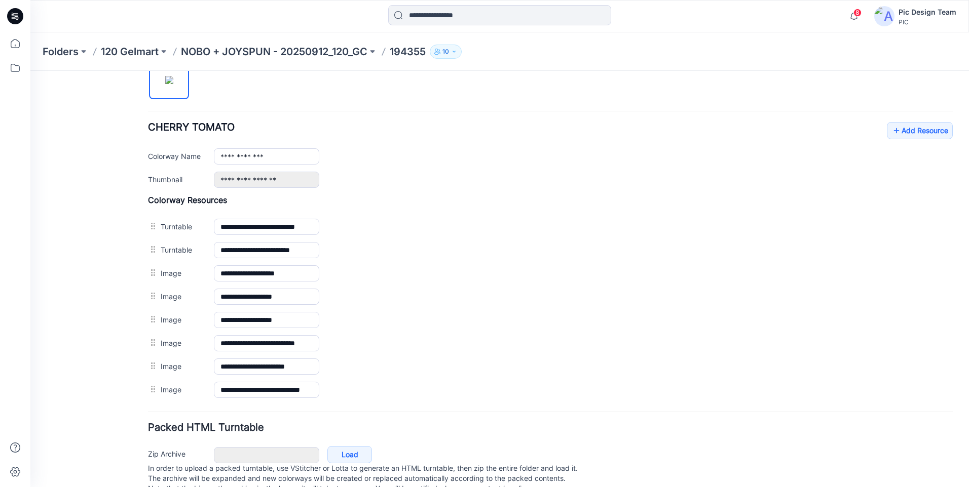
click at [63, 225] on div "General Cover Image Current Version Colorways Packed Turntable" at bounding box center [91, 117] width 81 height 779
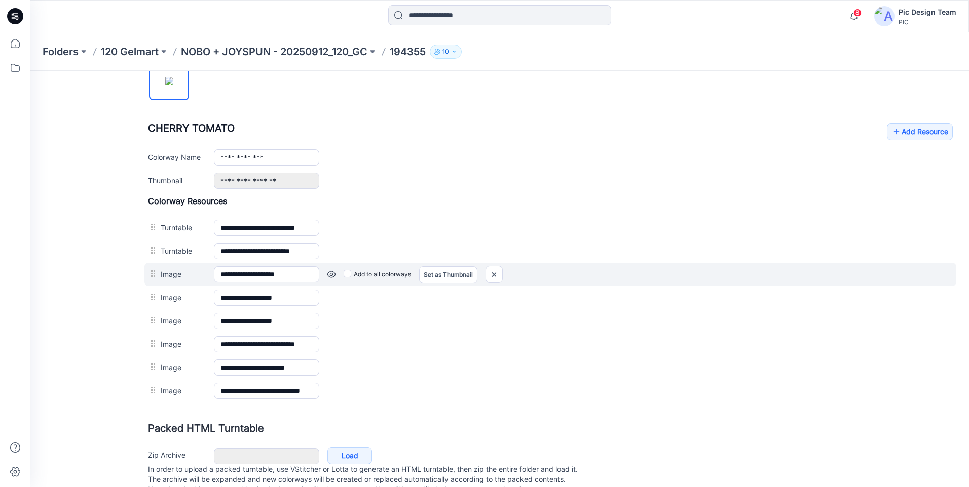
scroll to position [385, 0]
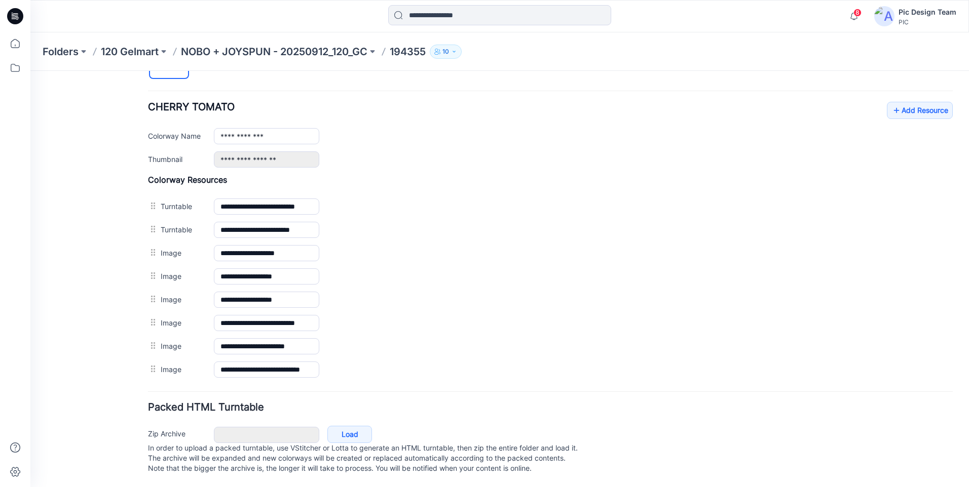
click at [103, 294] on div "General Cover Image Current Version Colorways Packed Turntable" at bounding box center [91, 97] width 81 height 779
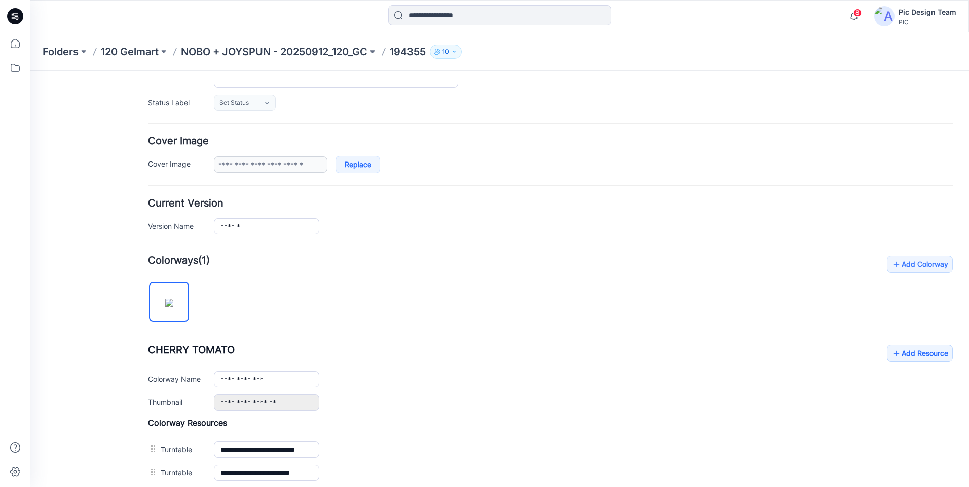
scroll to position [0, 0]
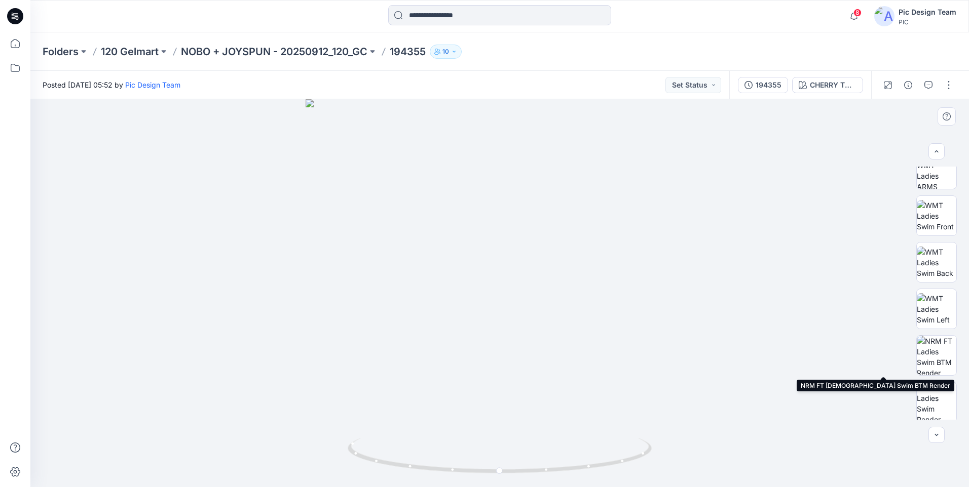
scroll to position [113, 0]
click at [14, 46] on icon at bounding box center [15, 43] width 22 height 22
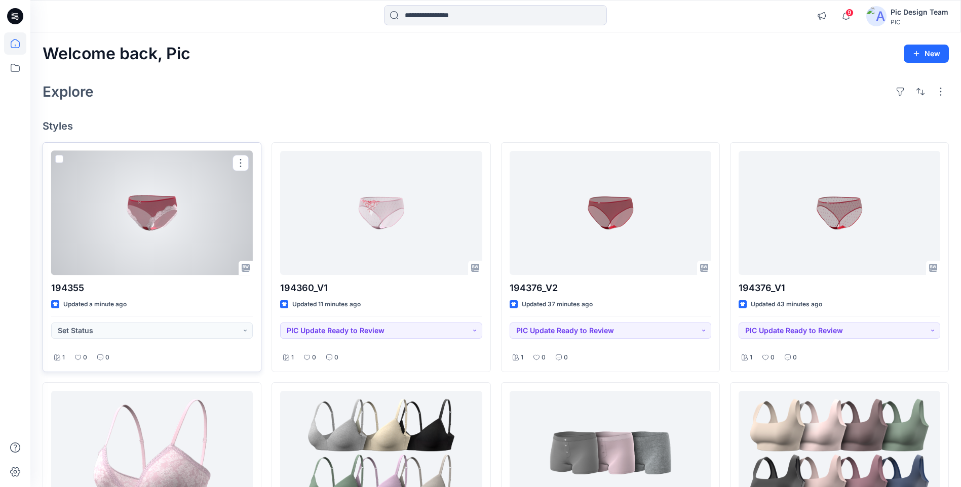
click at [221, 192] on div at bounding box center [152, 213] width 202 height 124
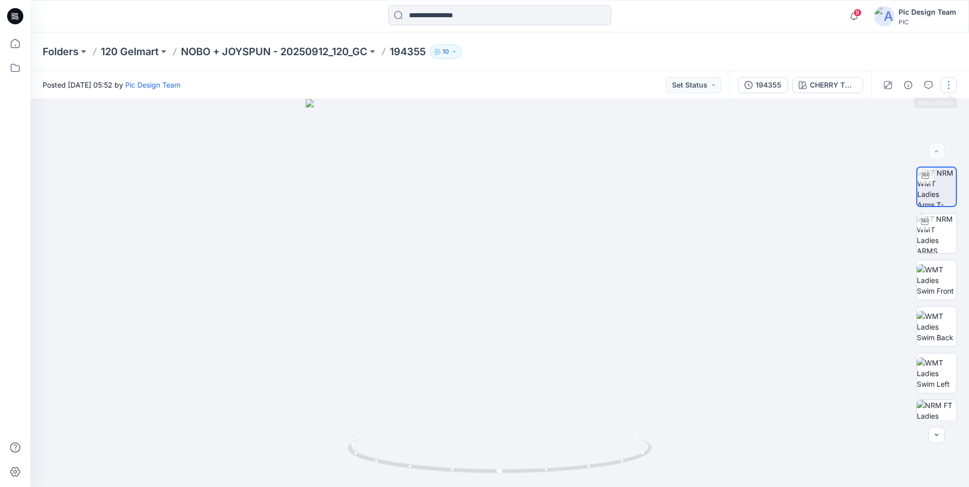
click at [949, 88] on button "button" at bounding box center [948, 85] width 16 height 16
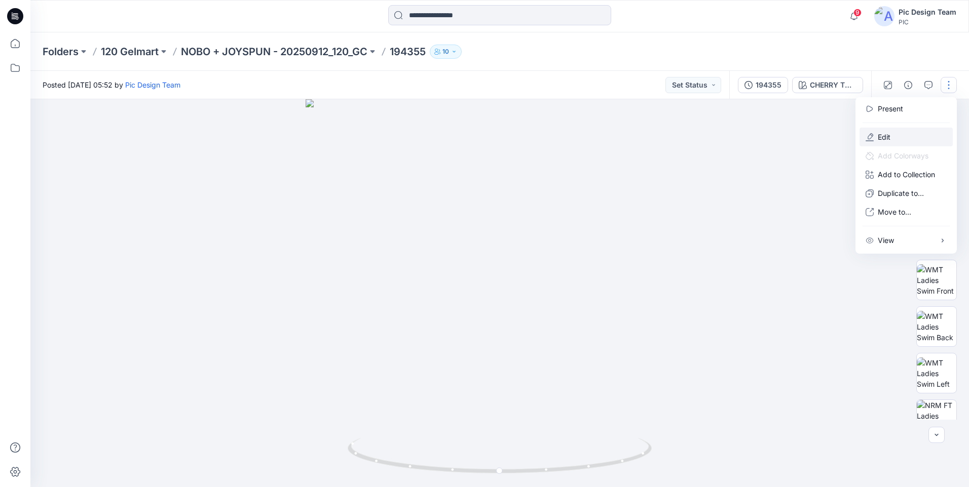
click at [919, 131] on button "Edit" at bounding box center [905, 137] width 93 height 19
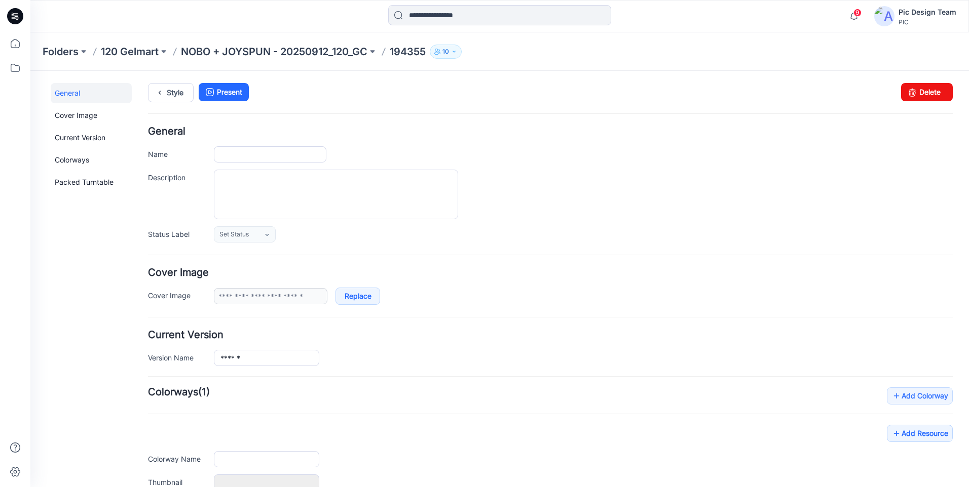
type input "******"
type input "**********"
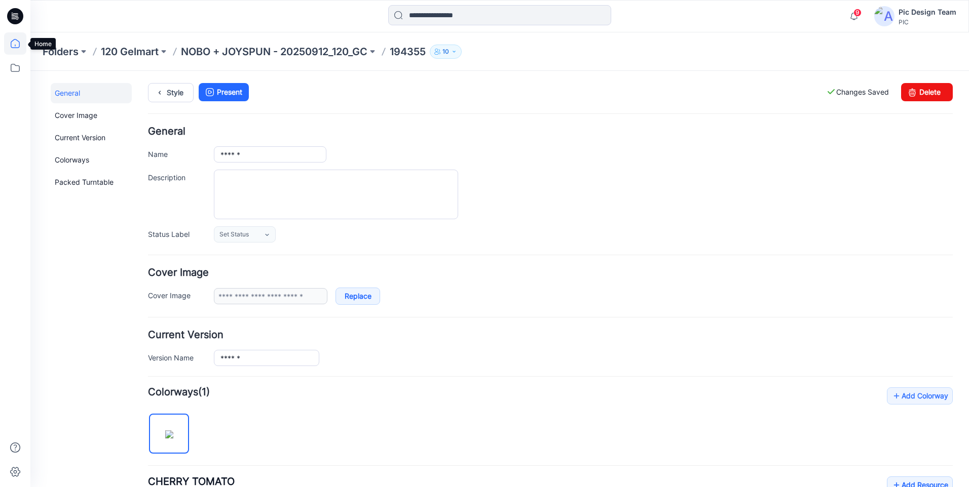
click at [18, 40] on icon at bounding box center [15, 43] width 22 height 22
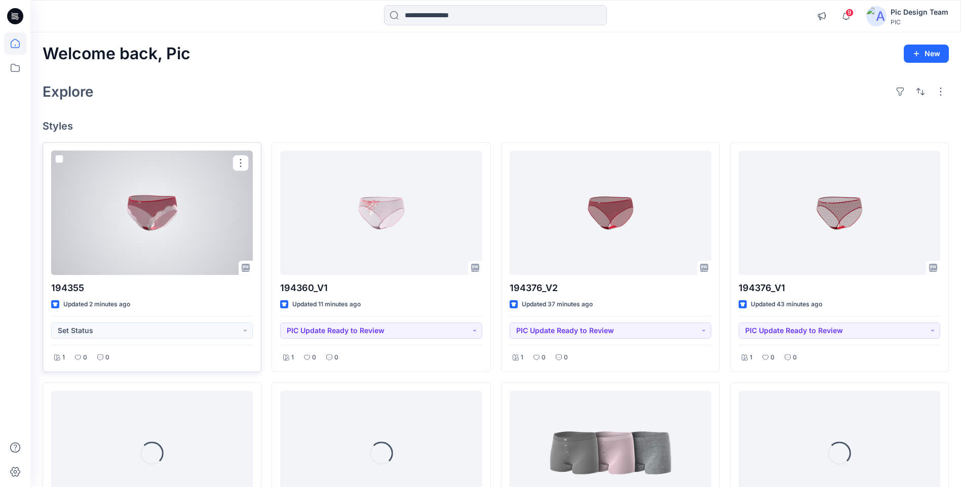
click at [221, 232] on div at bounding box center [152, 213] width 202 height 124
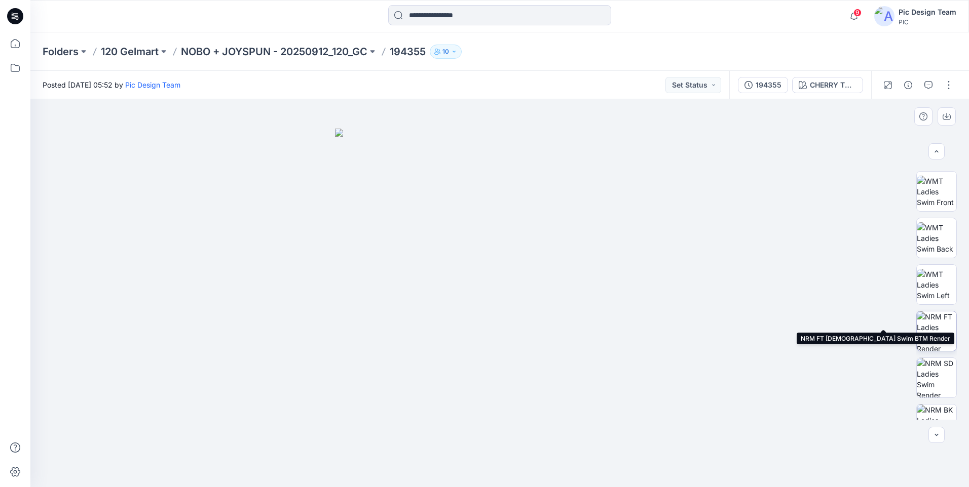
scroll to position [160, 0]
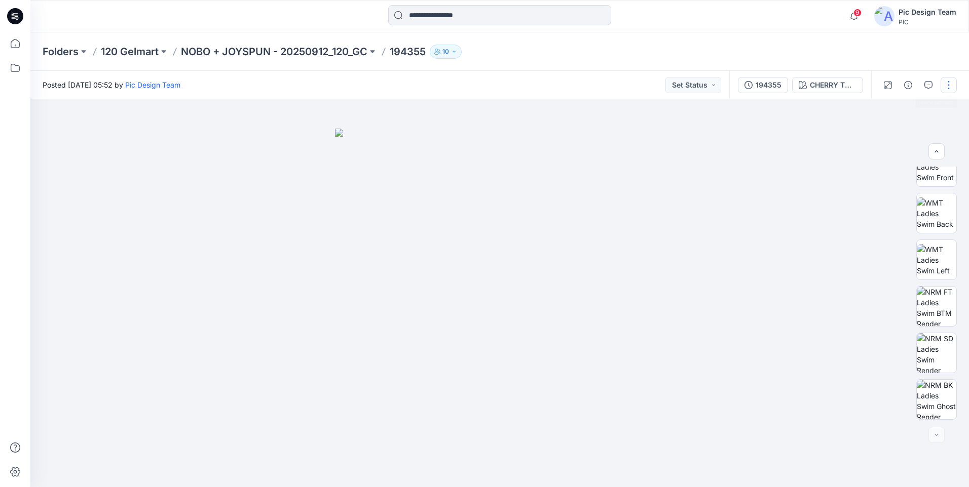
click at [944, 86] on button "button" at bounding box center [948, 85] width 16 height 16
click at [900, 134] on button "Edit" at bounding box center [905, 137] width 93 height 19
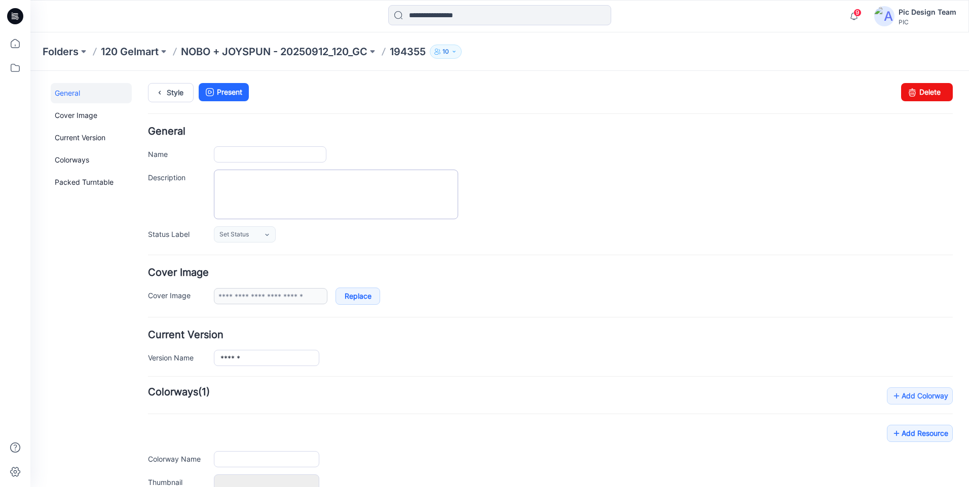
type input "******"
type input "**********"
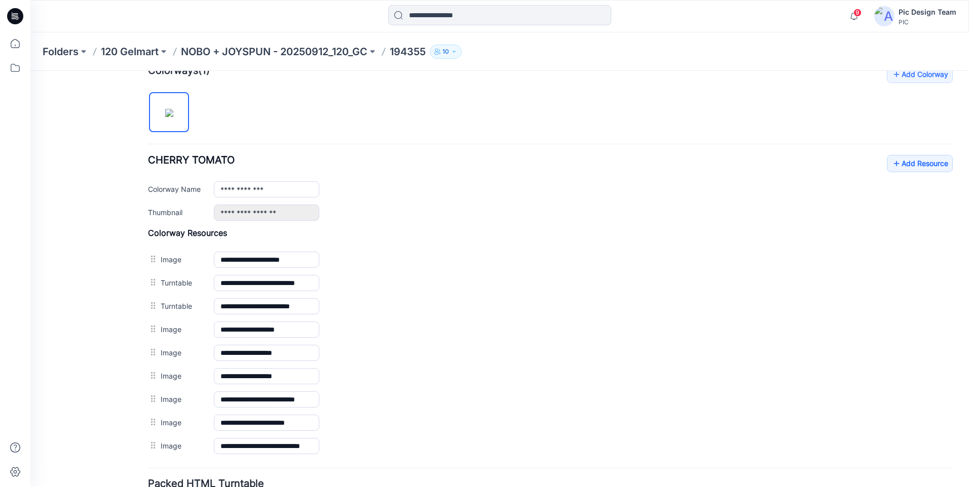
scroll to position [256, 0]
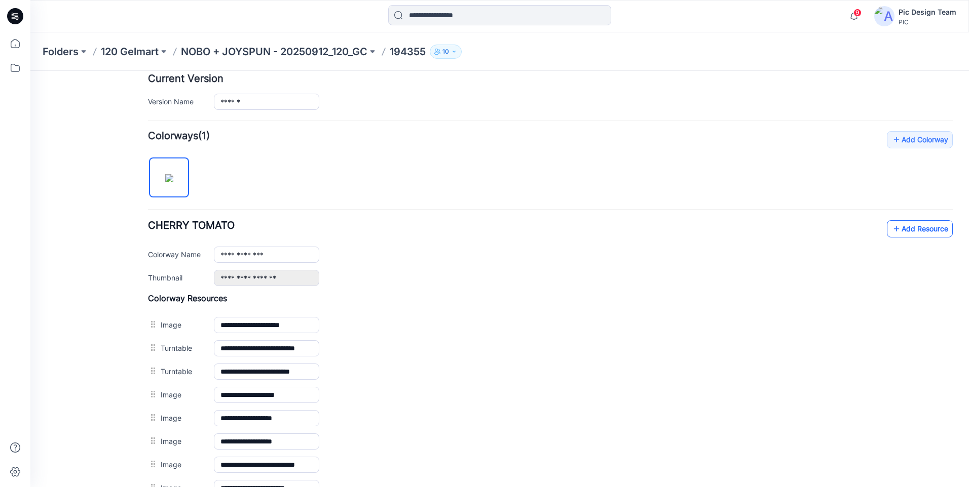
click at [897, 227] on link "Add Resource" at bounding box center [920, 228] width 66 height 17
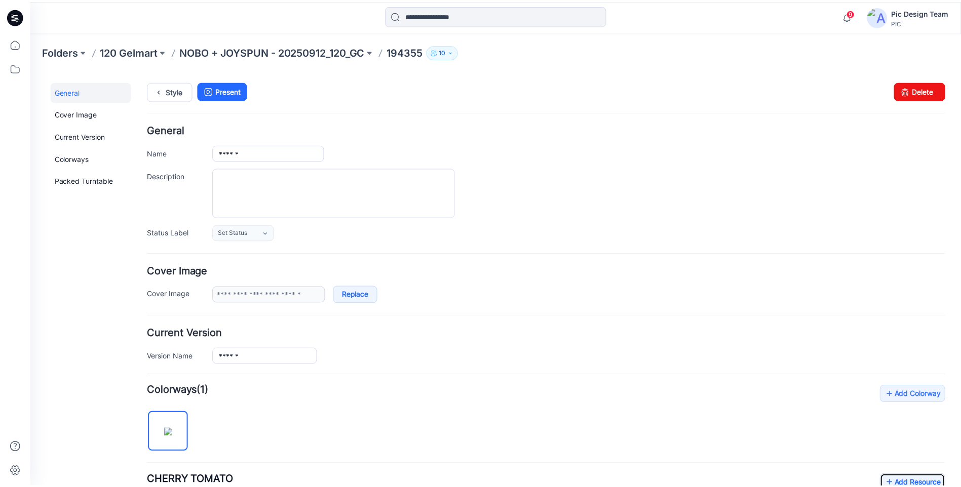
scroll to position [0, 0]
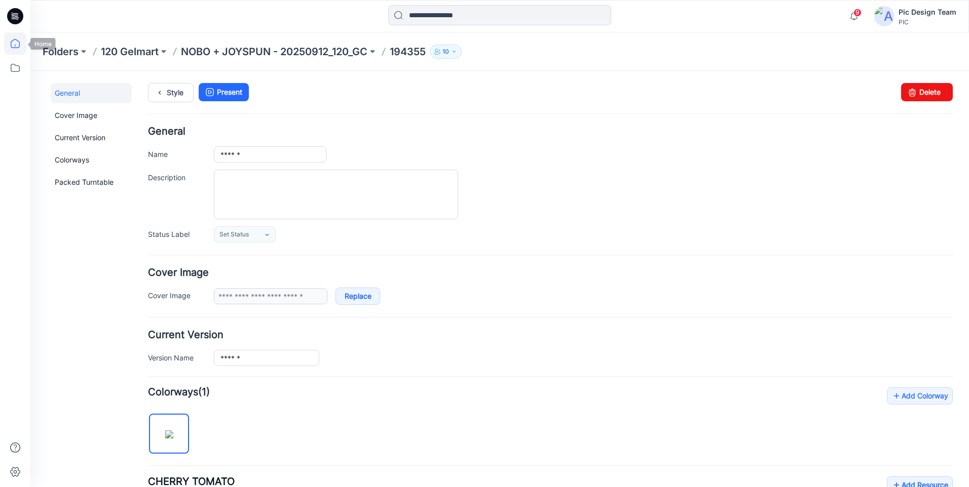
click at [17, 47] on icon at bounding box center [15, 43] width 22 height 22
